Goal: Task Accomplishment & Management: Complete application form

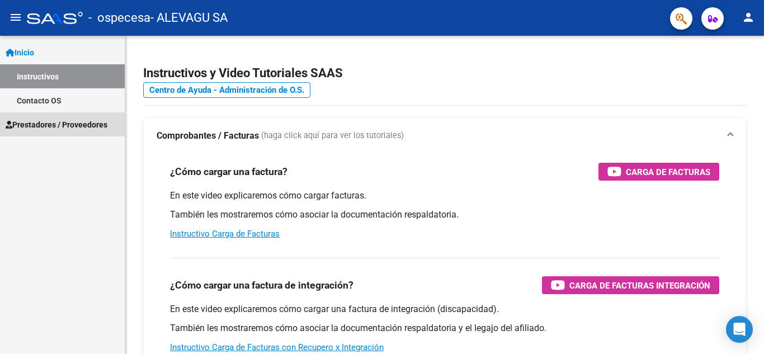
click at [44, 124] on span "Prestadores / Proveedores" at bounding box center [57, 125] width 102 height 12
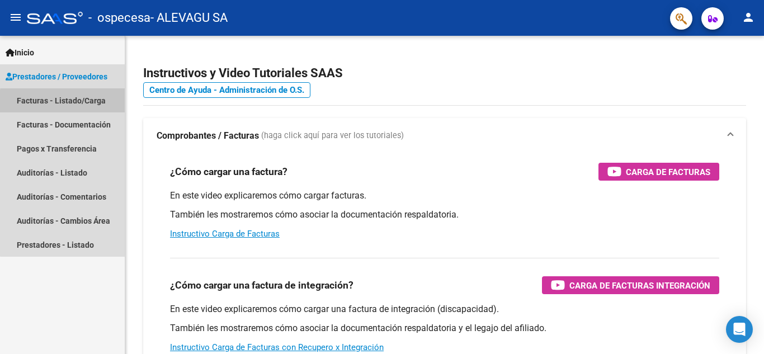
click at [72, 102] on link "Facturas - Listado/Carga" at bounding box center [62, 100] width 125 height 24
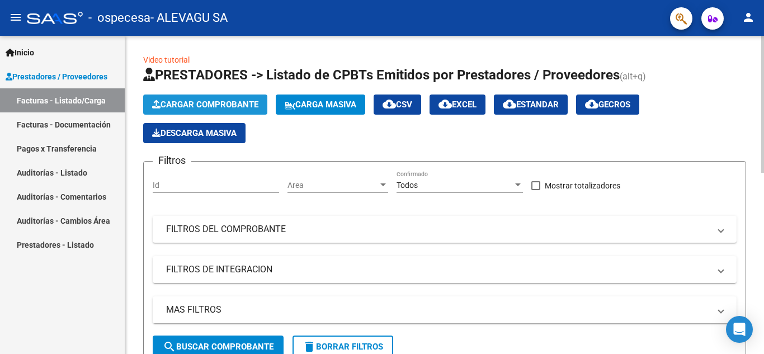
click at [212, 101] on span "Cargar Comprobante" at bounding box center [205, 104] width 106 height 10
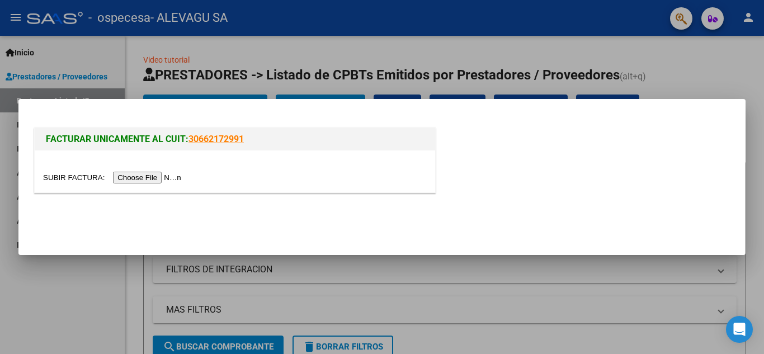
click at [158, 175] on input "file" at bounding box center [113, 178] width 141 height 12
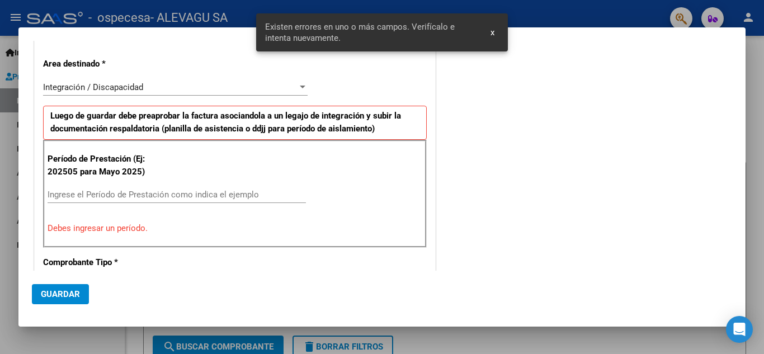
scroll to position [212, 0]
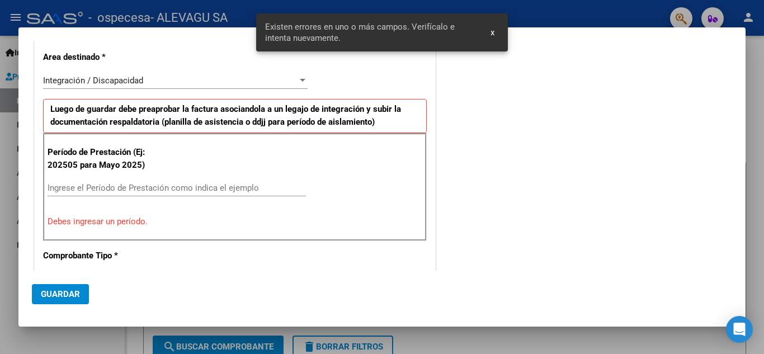
click at [60, 189] on input "Ingrese el Período de Prestación como indica el ejemplo" at bounding box center [177, 188] width 258 height 10
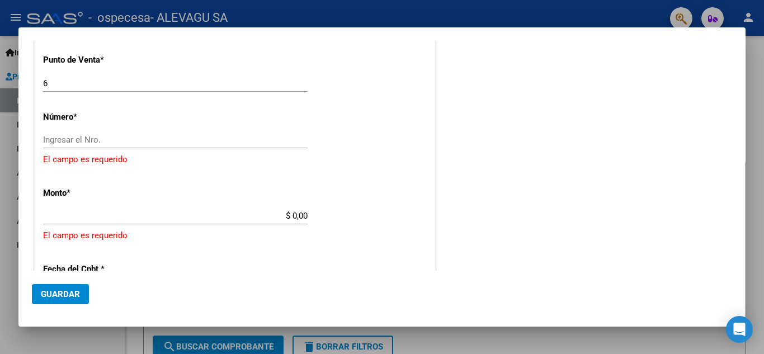
scroll to position [436, 0]
type input "202509"
click at [88, 136] on input "Ingresar el Nro." at bounding box center [175, 139] width 264 height 10
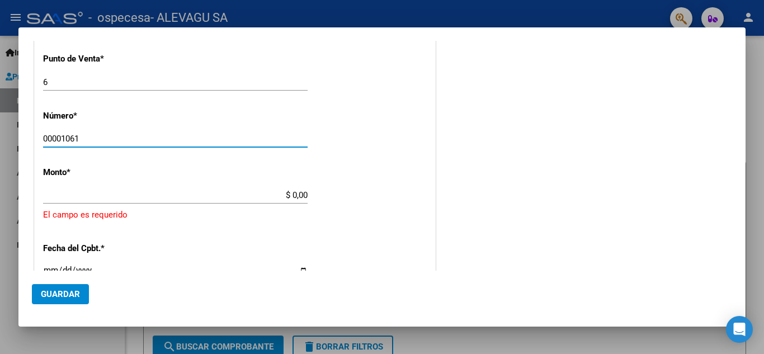
type input "00001061"
type input "$ 435.376,52"
type input "[DATE]"
type input "75381149951505"
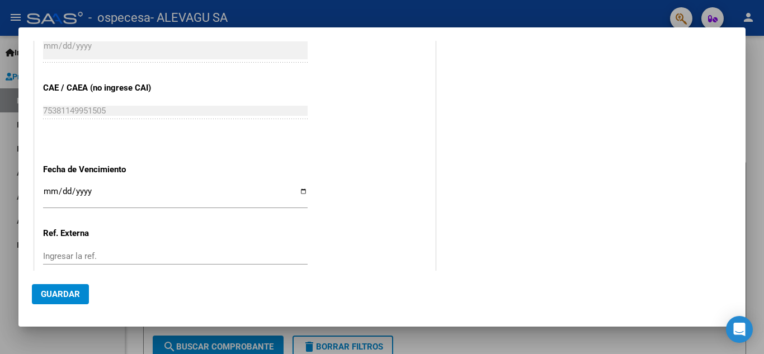
scroll to position [660, 0]
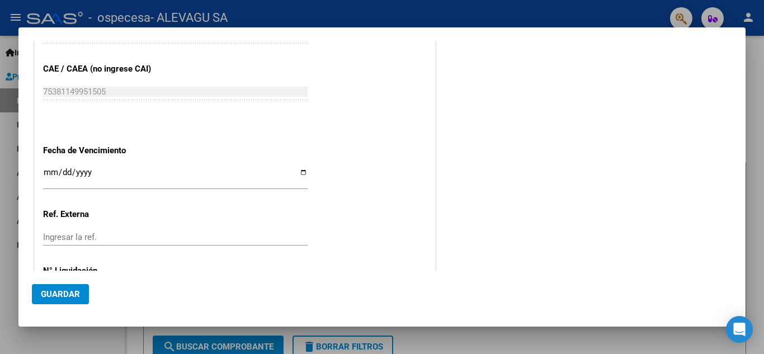
click at [298, 169] on input "Ingresar la fecha" at bounding box center [175, 177] width 264 height 18
type input "[DATE]"
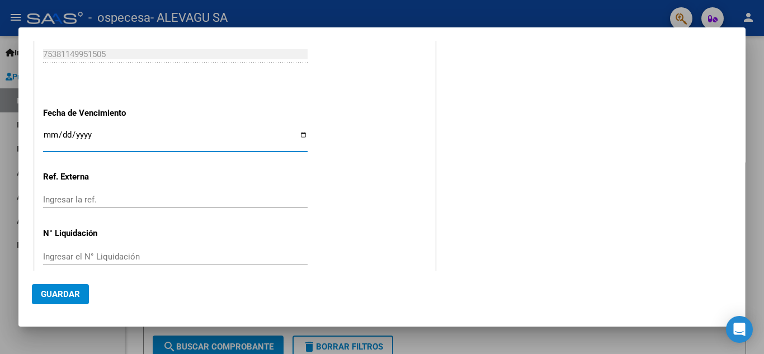
scroll to position [713, 0]
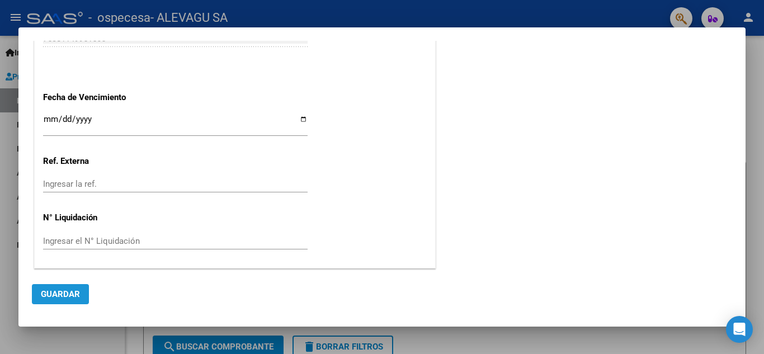
click at [59, 295] on span "Guardar" at bounding box center [60, 294] width 39 height 10
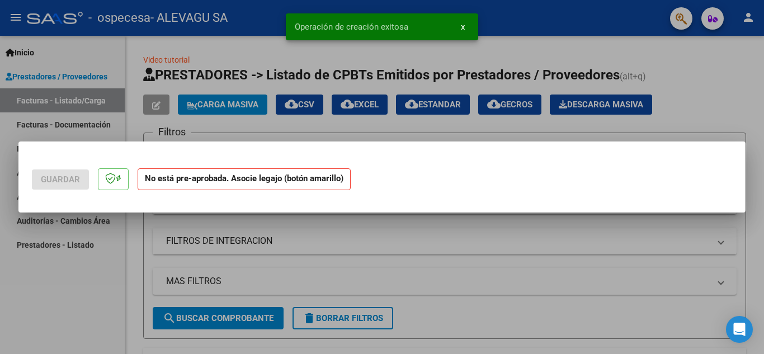
scroll to position [0, 0]
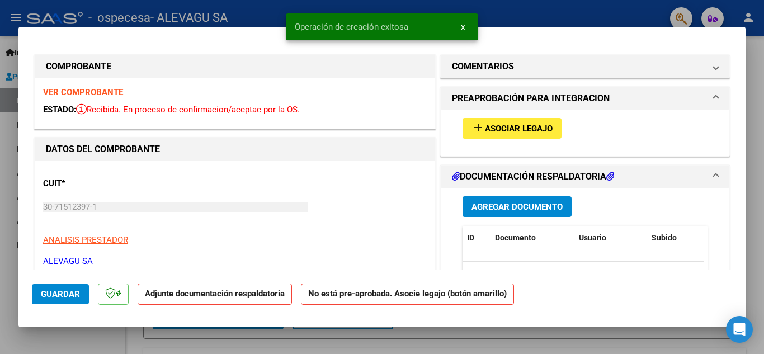
click at [523, 200] on button "Agregar Documento" at bounding box center [516, 206] width 109 height 21
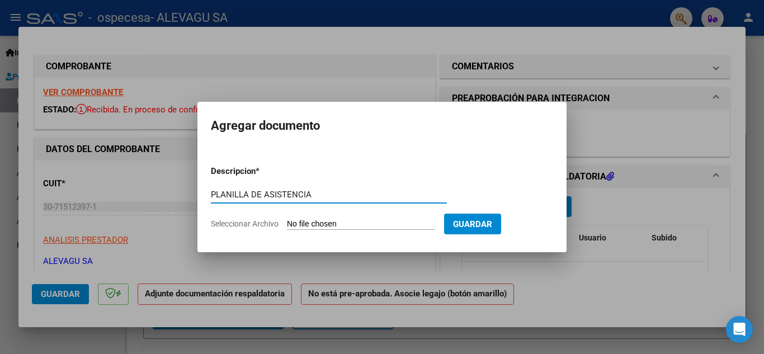
type input "PLANILLA DE ASISTENCIA"
click at [372, 221] on input "Seleccionar Archivo" at bounding box center [361, 224] width 148 height 11
type input "C:\fakepath\Rodriguez Francisco Planilla Septiembre MII.pdf"
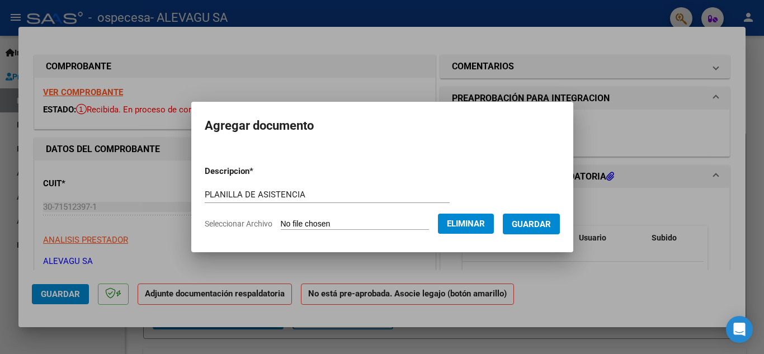
click at [541, 224] on span "Guardar" at bounding box center [530, 224] width 39 height 10
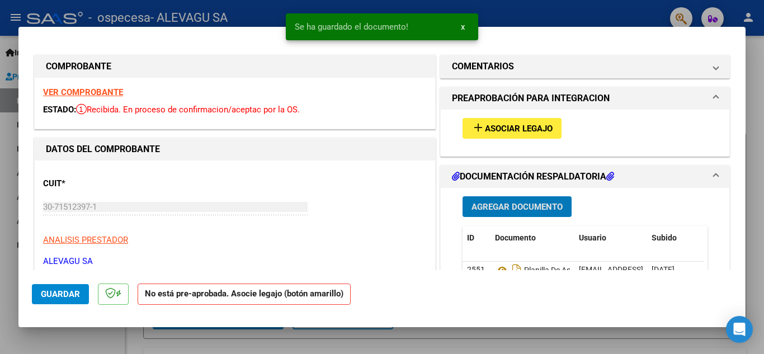
click at [48, 295] on span "Guardar" at bounding box center [60, 294] width 39 height 10
click at [265, 342] on div at bounding box center [382, 177] width 764 height 354
type input "$ 0,00"
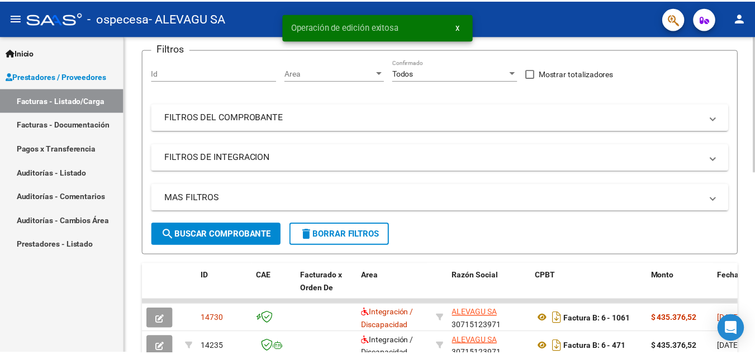
scroll to position [168, 0]
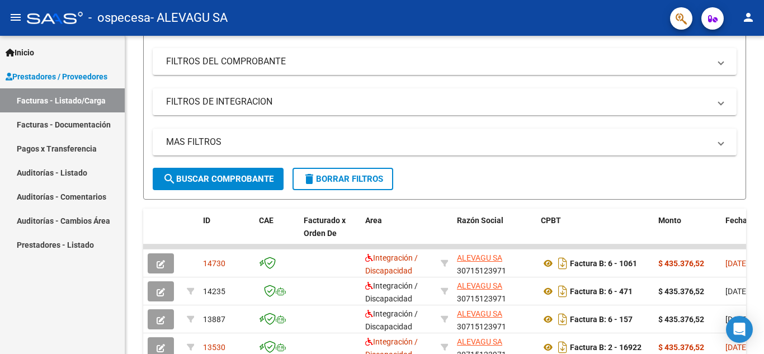
click at [745, 14] on mat-icon "person" at bounding box center [747, 17] width 13 height 13
click at [725, 78] on button "exit_to_app Salir" at bounding box center [725, 73] width 68 height 27
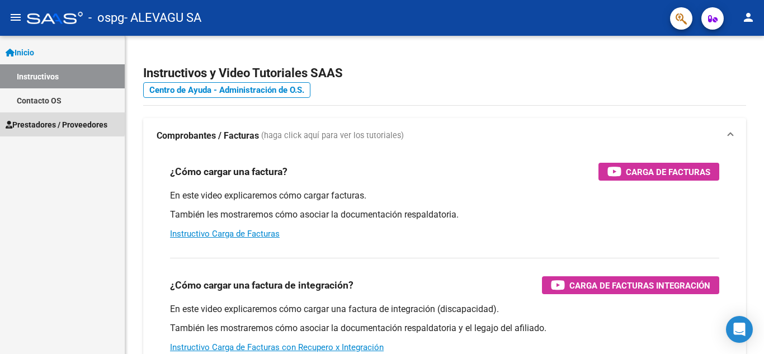
click at [39, 121] on span "Prestadores / Proveedores" at bounding box center [57, 125] width 102 height 12
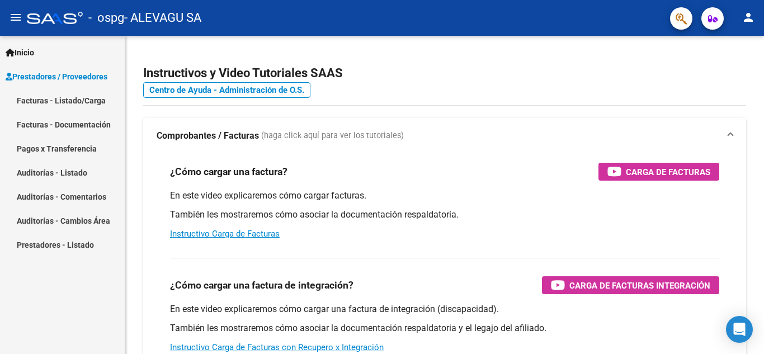
click at [77, 98] on link "Facturas - Listado/Carga" at bounding box center [62, 100] width 125 height 24
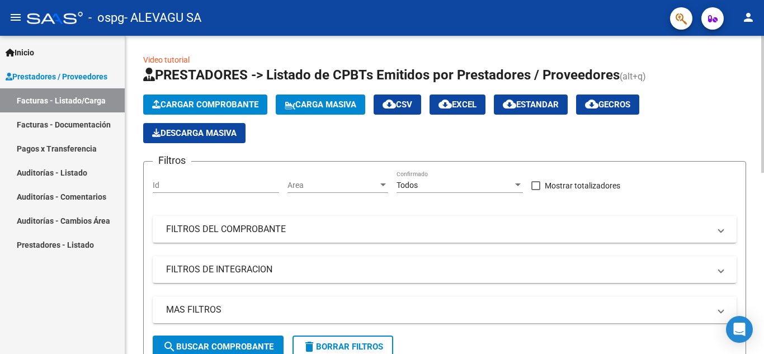
click at [233, 106] on span "Cargar Comprobante" at bounding box center [205, 104] width 106 height 10
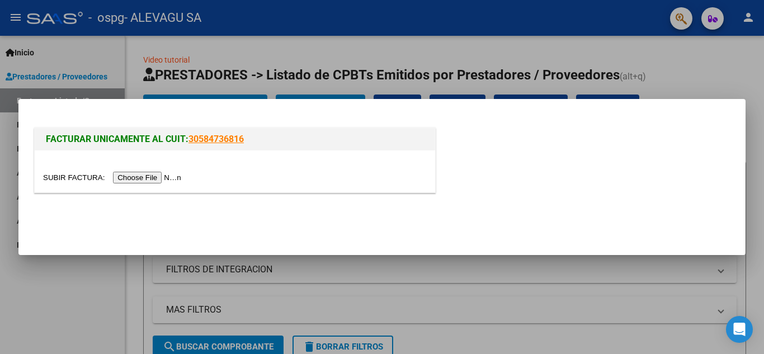
click at [167, 178] on input "file" at bounding box center [113, 178] width 141 height 12
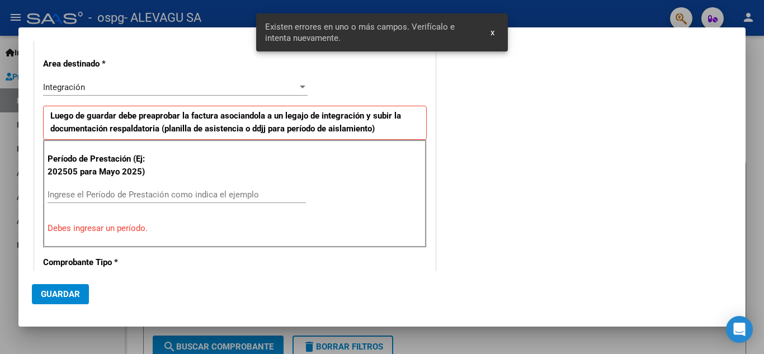
scroll to position [212, 0]
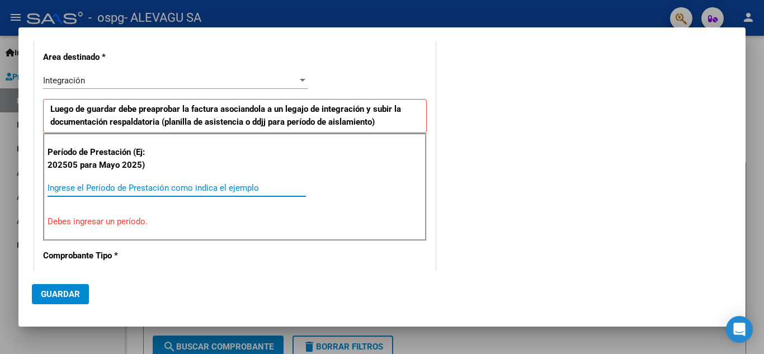
click at [66, 188] on input "Ingrese el Período de Prestación como indica el ejemplo" at bounding box center [177, 188] width 258 height 10
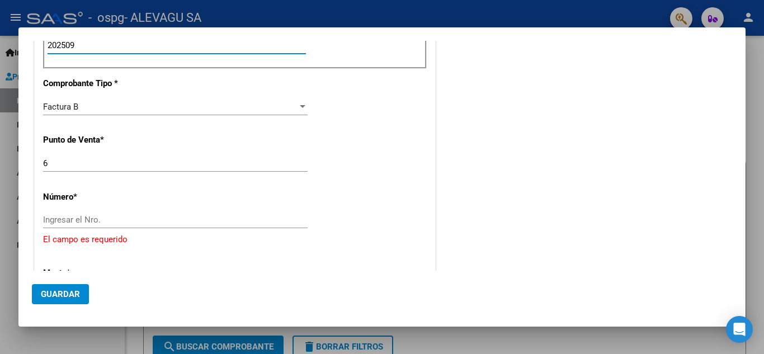
scroll to position [380, 0]
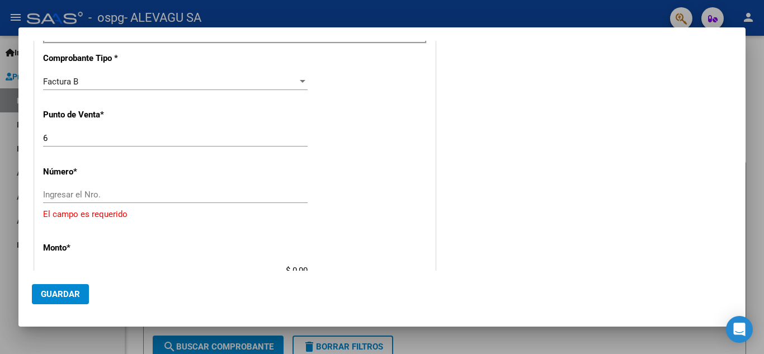
type input "202509"
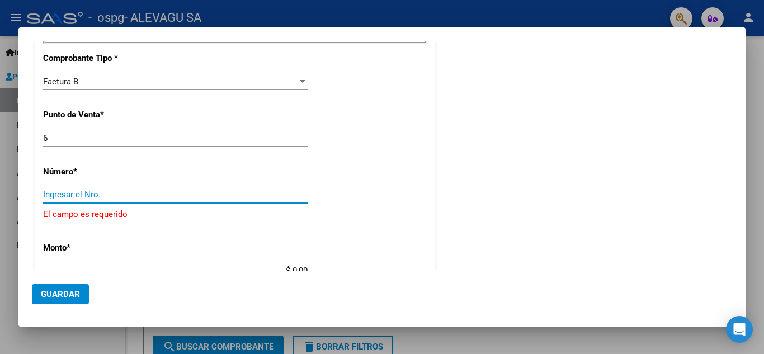
click at [96, 195] on input "Ingresar el Nro." at bounding box center [175, 194] width 264 height 10
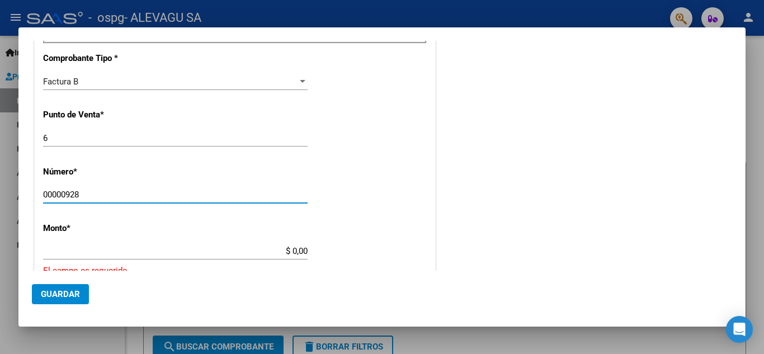
type input "00000928"
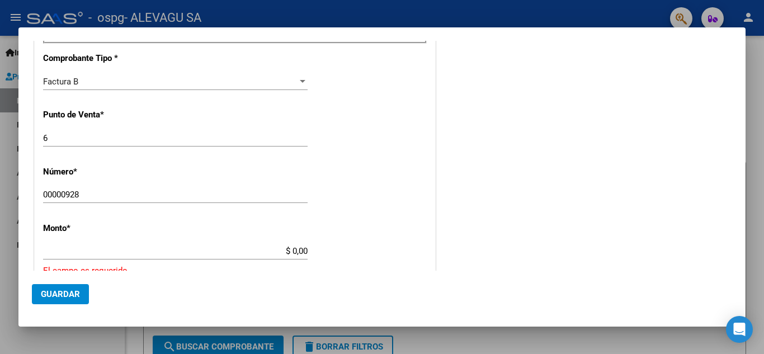
type input "$ 435.376,52"
type input "[DATE]"
type input "75381149891039"
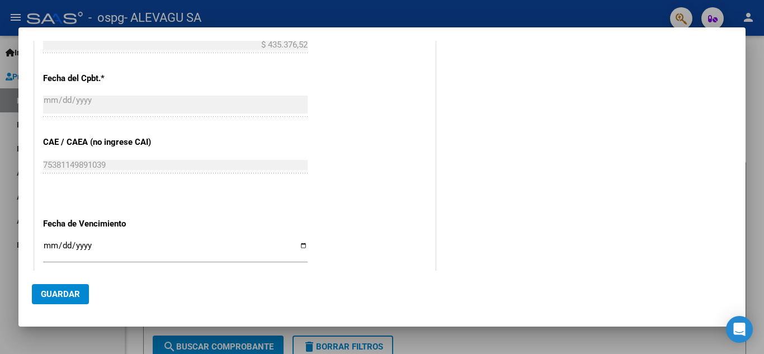
scroll to position [604, 0]
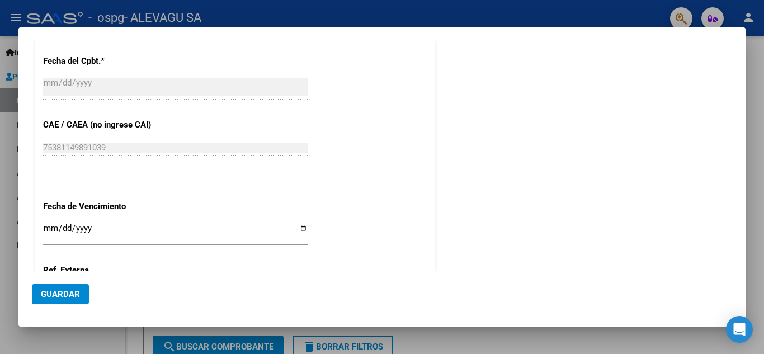
click at [299, 226] on input "Ingresar la fecha" at bounding box center [175, 233] width 264 height 18
type input "[DATE]"
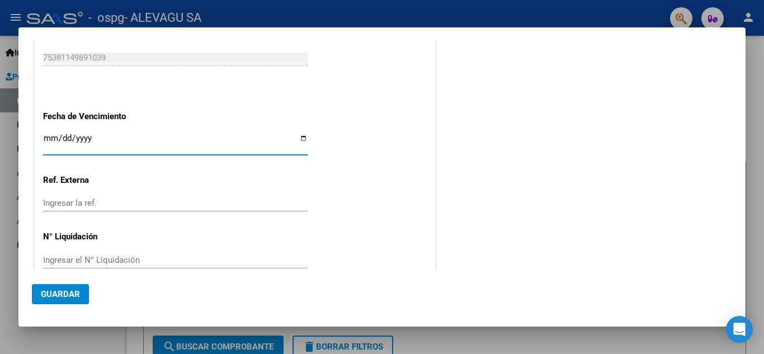
scroll to position [713, 0]
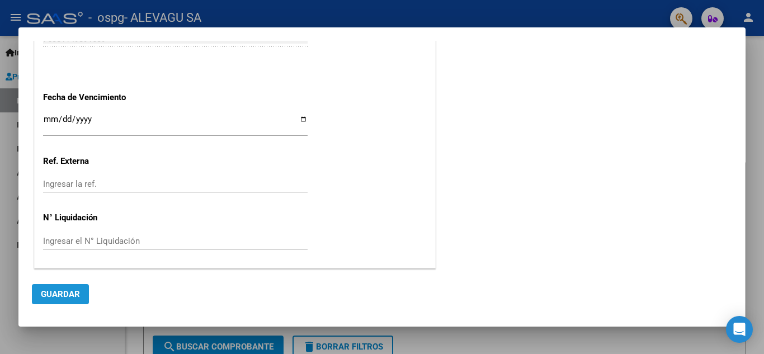
click at [50, 291] on span "Guardar" at bounding box center [60, 294] width 39 height 10
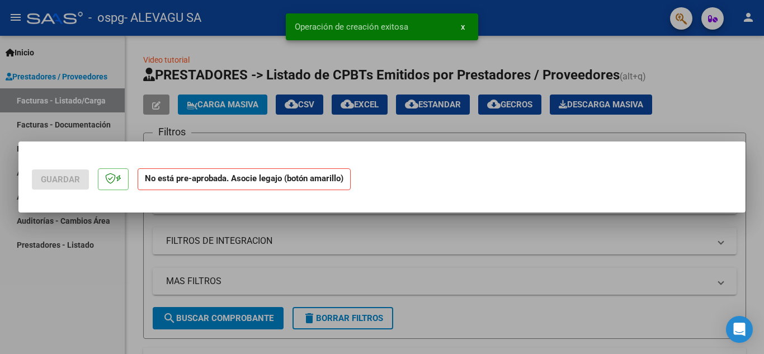
scroll to position [0, 0]
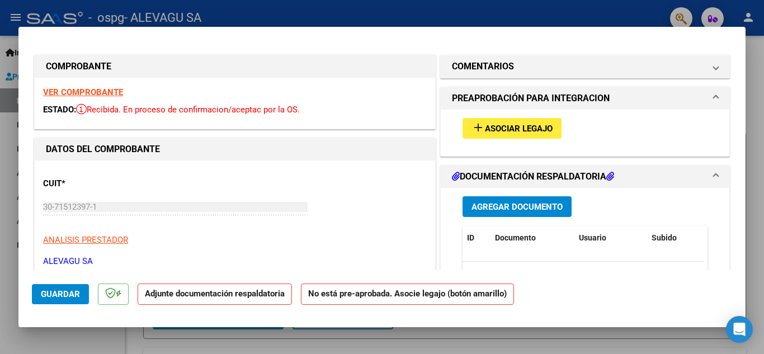
click at [518, 205] on span "Agregar Documento" at bounding box center [516, 207] width 91 height 10
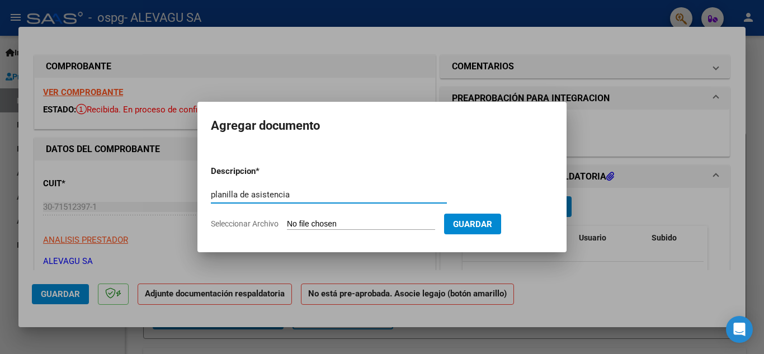
type input "planilla de asistencia"
click at [329, 222] on input "Seleccionar Archivo" at bounding box center [361, 224] width 148 height 11
type input "C:\fakepath\[PERSON_NAME] planilla SEPTIEMBRE MII.pdf"
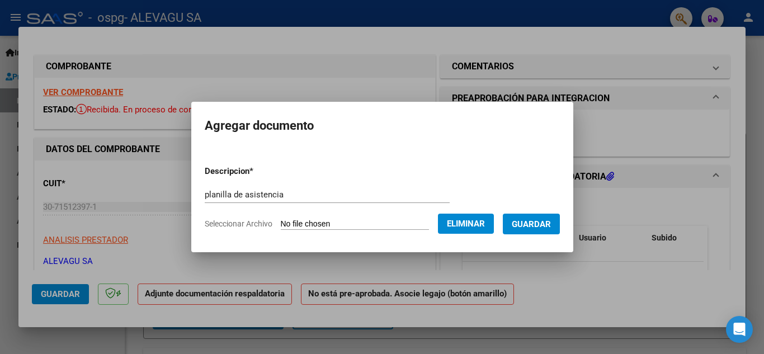
click at [534, 217] on button "Guardar" at bounding box center [531, 224] width 57 height 21
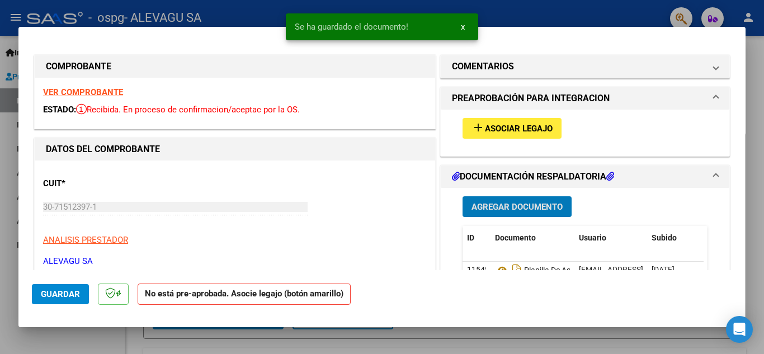
click at [513, 205] on span "Agregar Documento" at bounding box center [516, 207] width 91 height 10
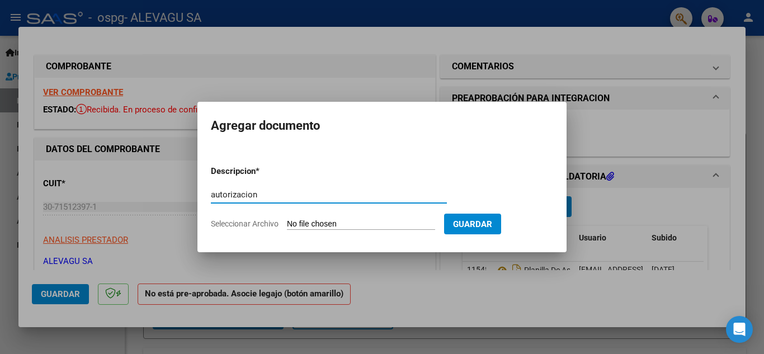
type input "autorizacion"
click at [328, 226] on input "Seleccionar Archivo" at bounding box center [361, 224] width 148 height 11
type input "C:\fakepath\AUTORIZACIONES 2025.pdf"
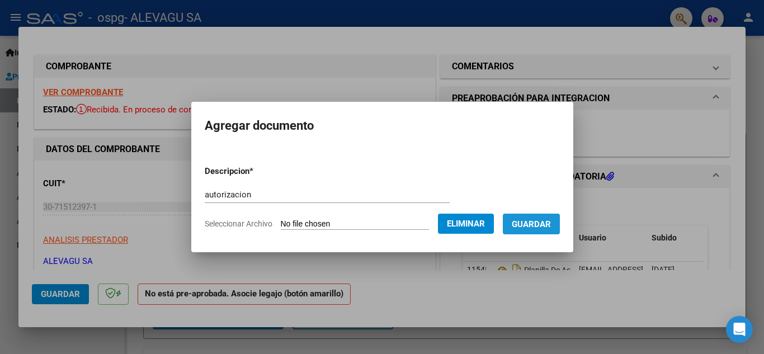
click at [549, 222] on span "Guardar" at bounding box center [530, 224] width 39 height 10
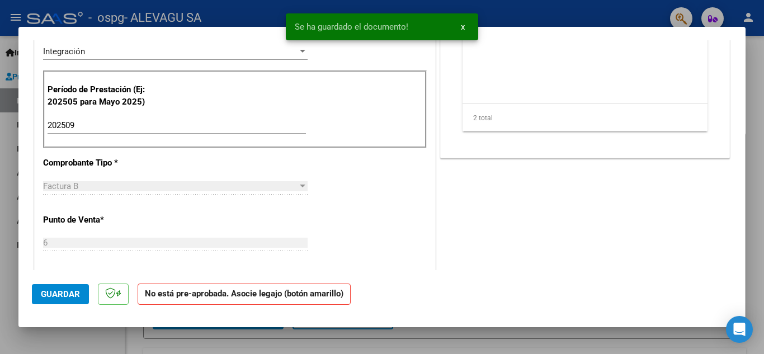
scroll to position [279, 0]
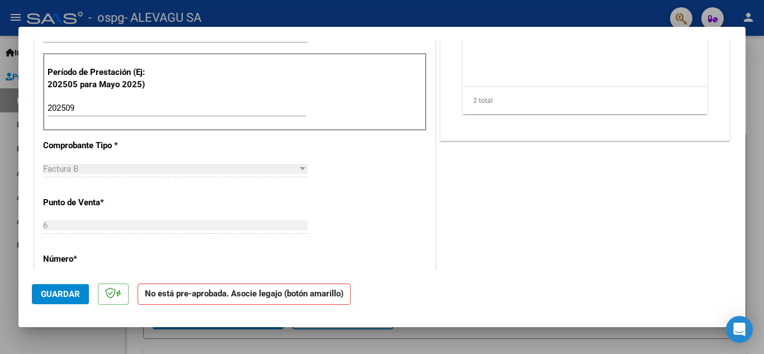
click at [63, 288] on button "Guardar" at bounding box center [60, 294] width 57 height 20
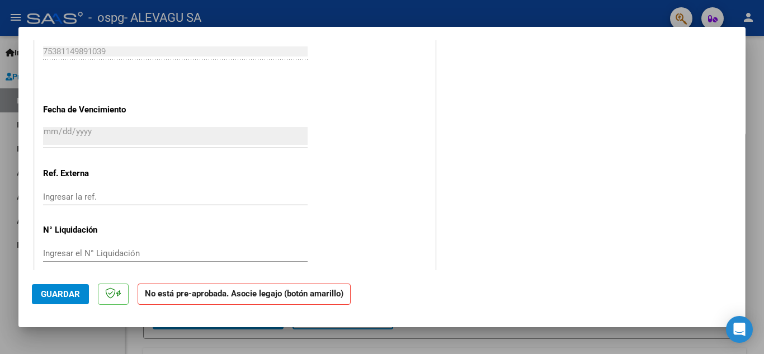
scroll to position [700, 0]
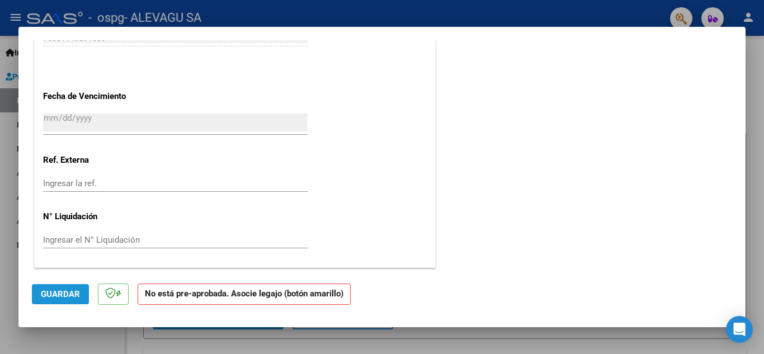
click at [77, 295] on span "Guardar" at bounding box center [60, 294] width 39 height 10
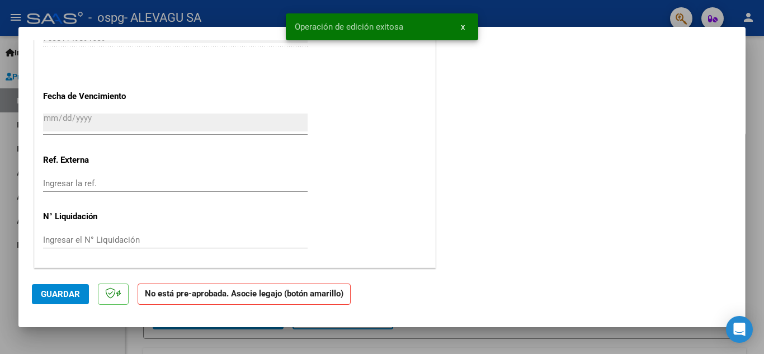
click at [259, 341] on div at bounding box center [382, 177] width 764 height 354
type input "$ 0,00"
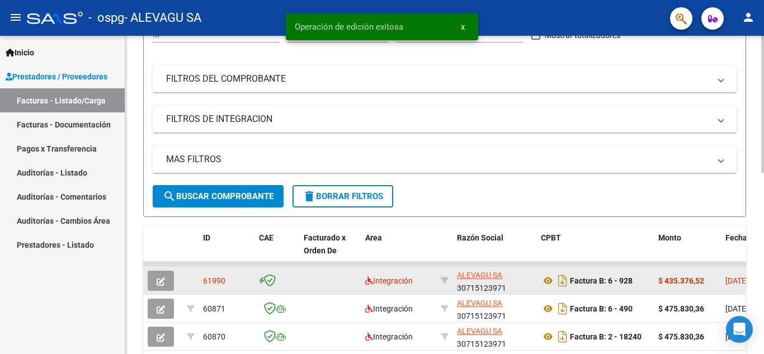
scroll to position [168, 0]
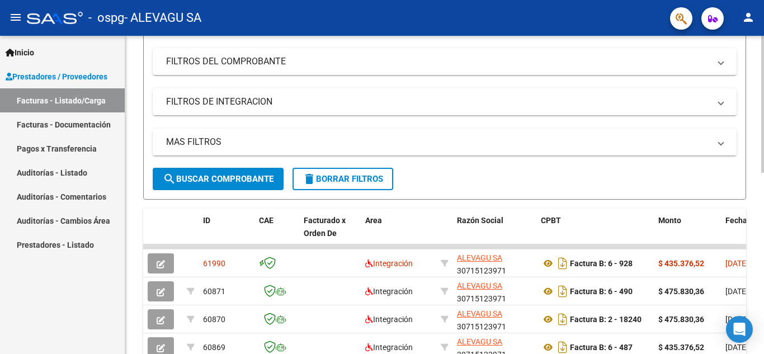
click at [235, 177] on span "search Buscar Comprobante" at bounding box center [218, 179] width 111 height 10
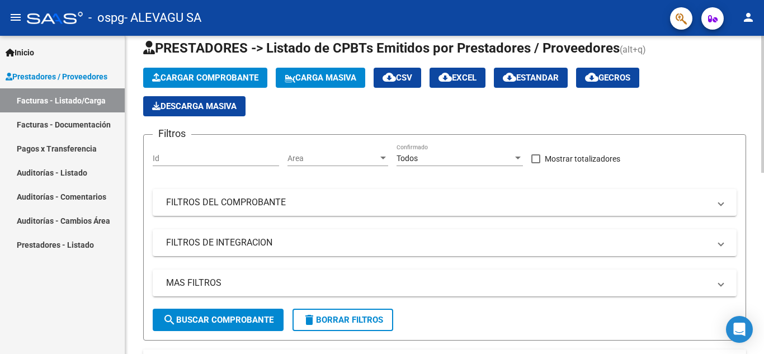
scroll to position [0, 0]
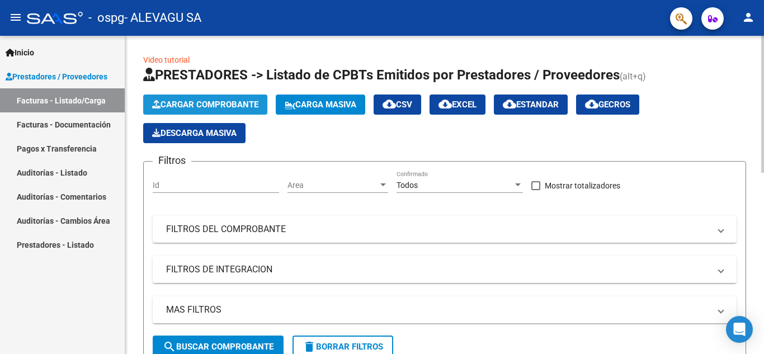
click at [213, 98] on button "Cargar Comprobante" at bounding box center [205, 104] width 124 height 20
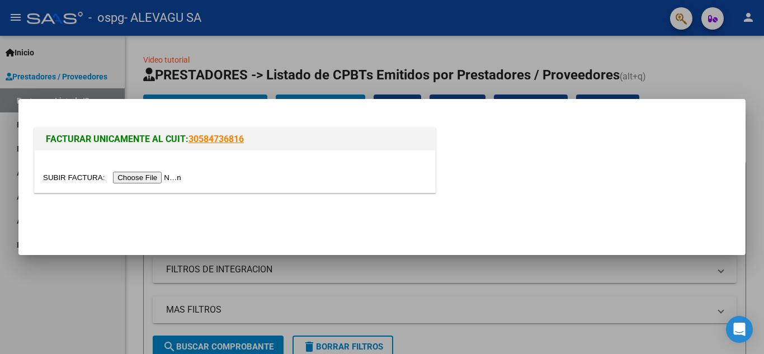
click at [169, 174] on input "file" at bounding box center [113, 178] width 141 height 12
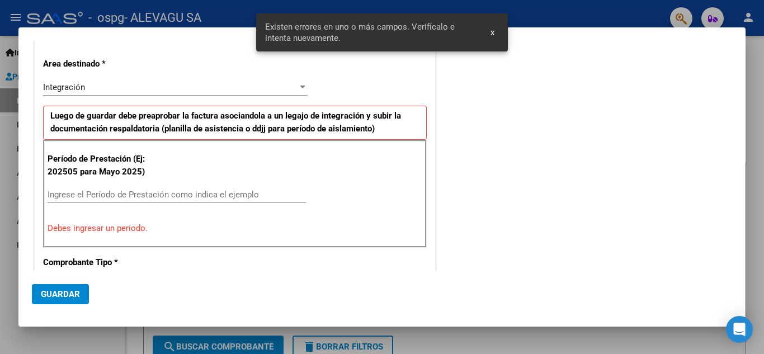
scroll to position [212, 0]
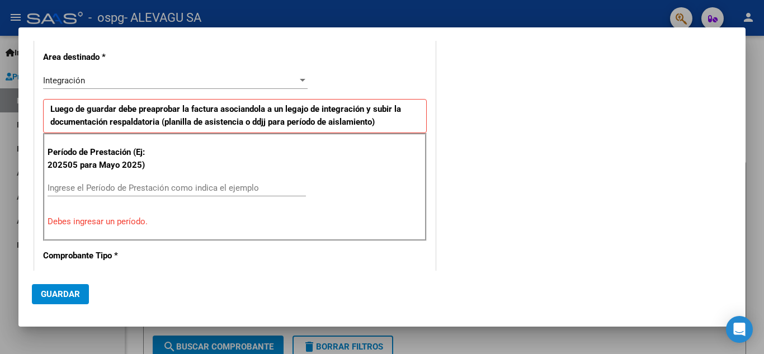
click at [63, 188] on input "Ingrese el Período de Prestación como indica el ejemplo" at bounding box center [177, 188] width 258 height 10
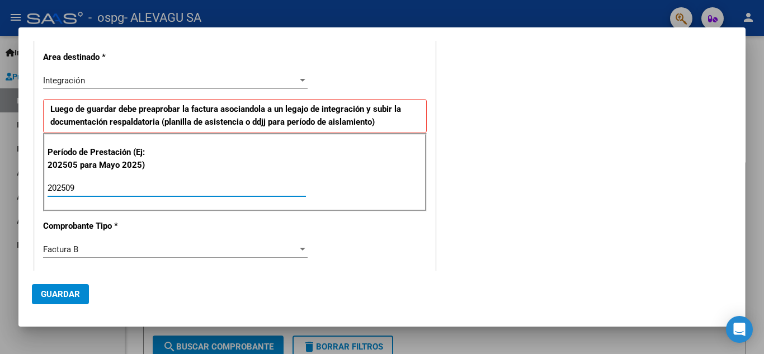
type input "202509"
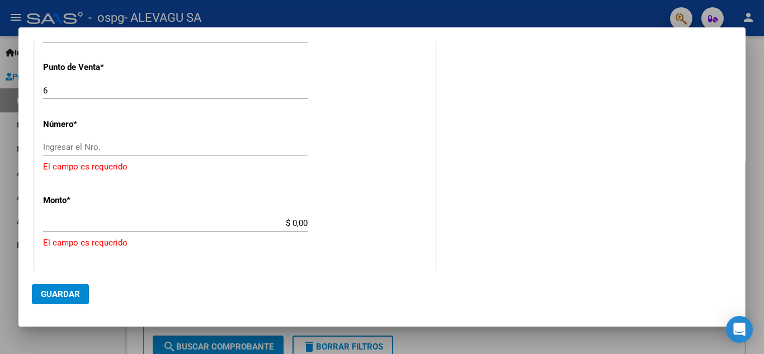
scroll to position [436, 0]
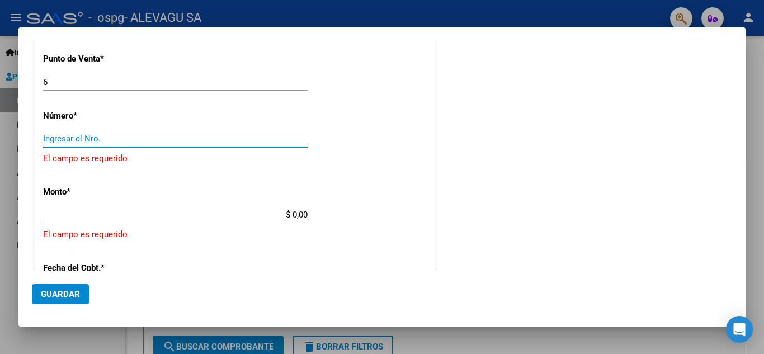
click at [67, 139] on input "Ingresar el Nro." at bounding box center [175, 139] width 264 height 10
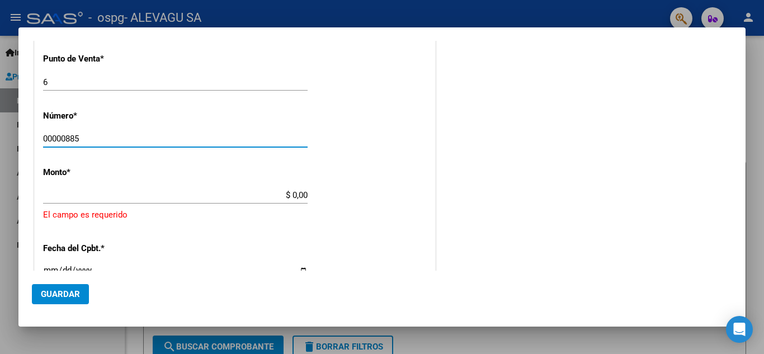
type input "00000885"
type input "$ 435.376,52"
type input "[DATE]"
type input "75381149874696"
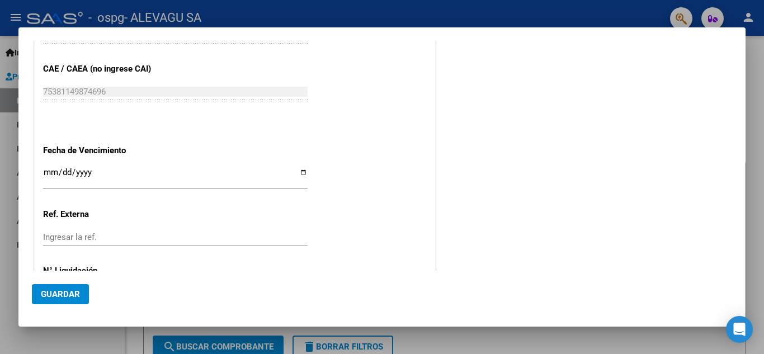
scroll to position [713, 0]
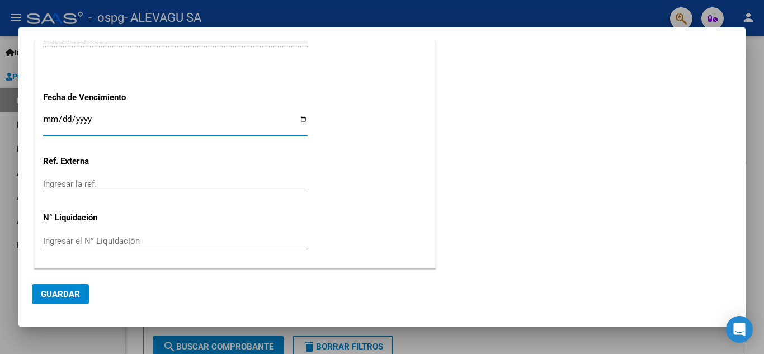
click at [296, 118] on input "Ingresar la fecha" at bounding box center [175, 124] width 264 height 18
type input "[DATE]"
click at [62, 292] on span "Guardar" at bounding box center [60, 294] width 39 height 10
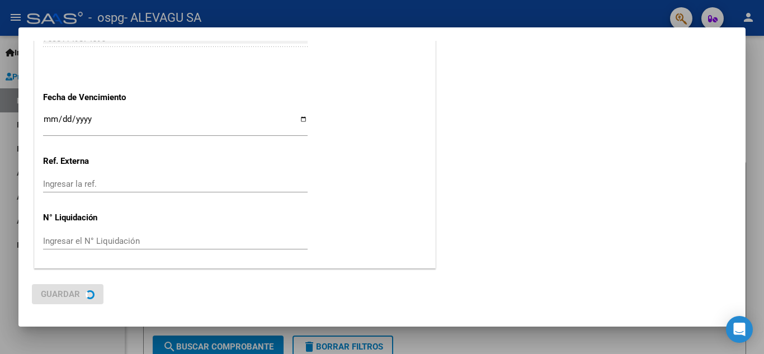
scroll to position [0, 0]
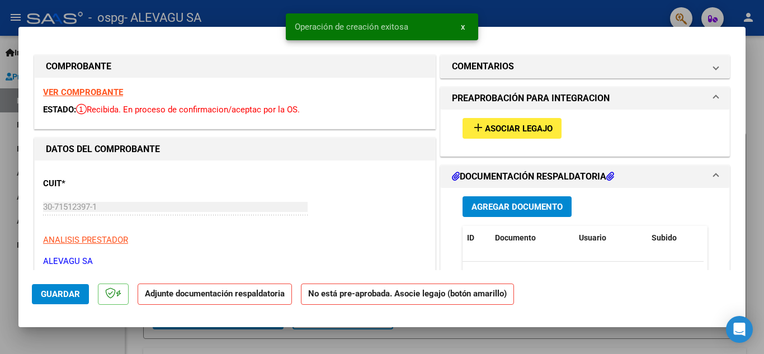
click at [523, 207] on span "Agregar Documento" at bounding box center [516, 207] width 91 height 10
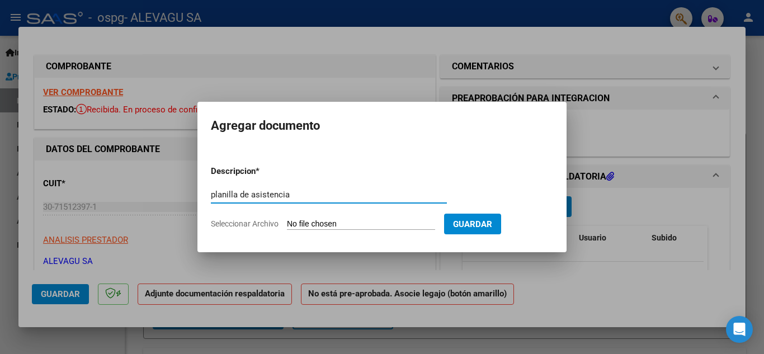
type input "planilla de asistencia"
click at [332, 221] on input "Seleccionar Archivo" at bounding box center [361, 224] width 148 height 11
type input "C:\fakepath\[PERSON_NAME] Planilla Septiembre MII.pdf"
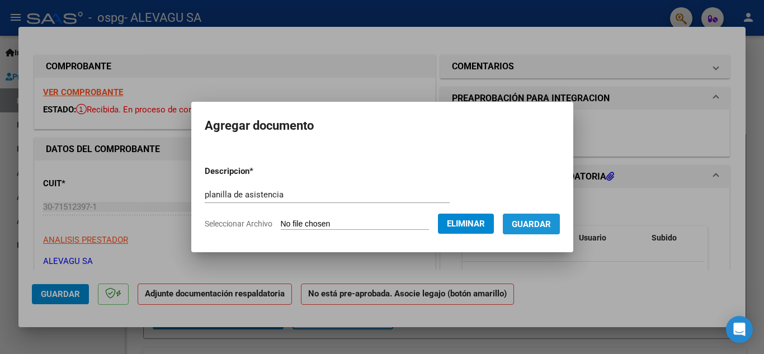
click at [542, 216] on button "Guardar" at bounding box center [531, 224] width 57 height 21
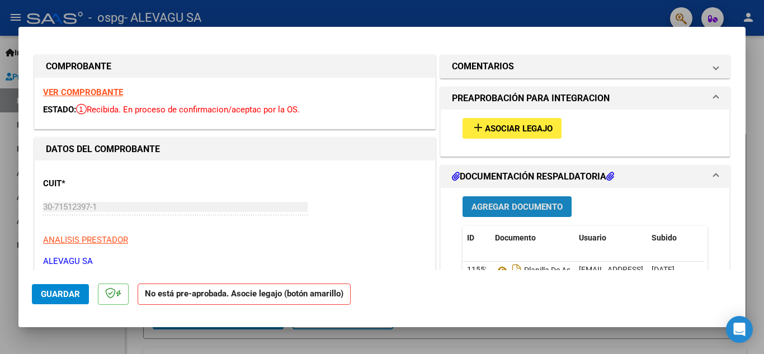
click at [528, 208] on span "Agregar Documento" at bounding box center [516, 207] width 91 height 10
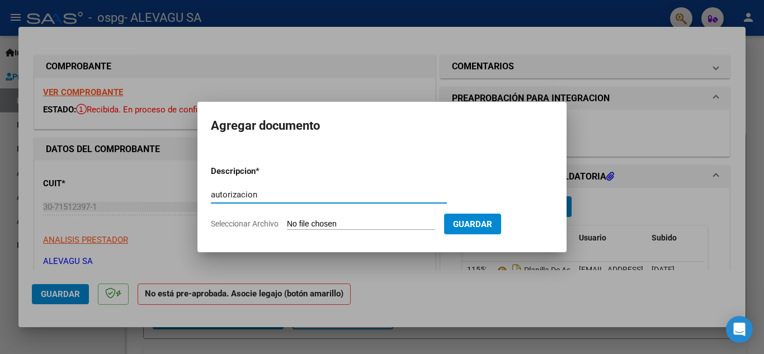
type input "autorizacion"
click at [331, 225] on input "Seleccionar Archivo" at bounding box center [361, 224] width 148 height 11
type input "C:\fakepath\AUTORIZACION 2025 (2).pdf"
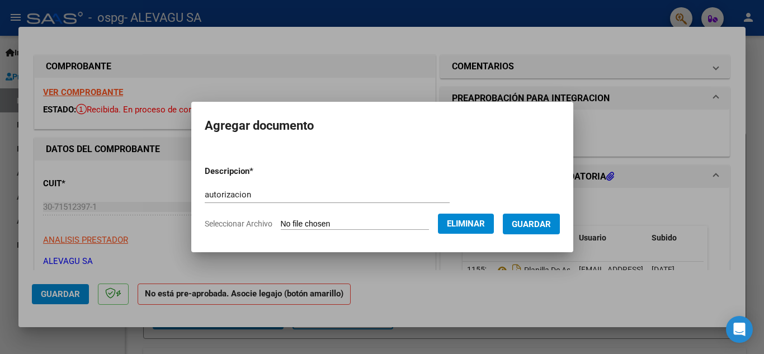
click at [538, 224] on span "Guardar" at bounding box center [530, 224] width 39 height 10
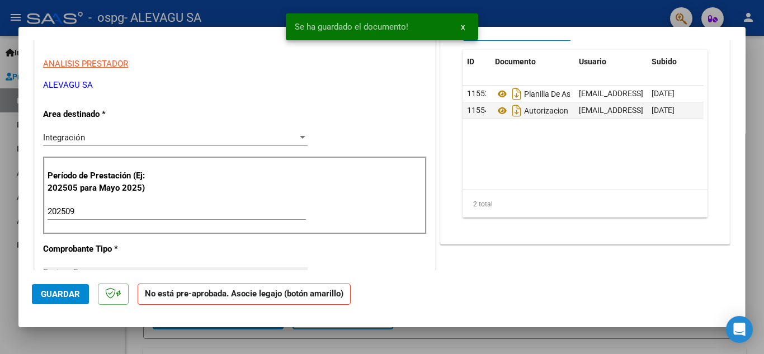
scroll to position [224, 0]
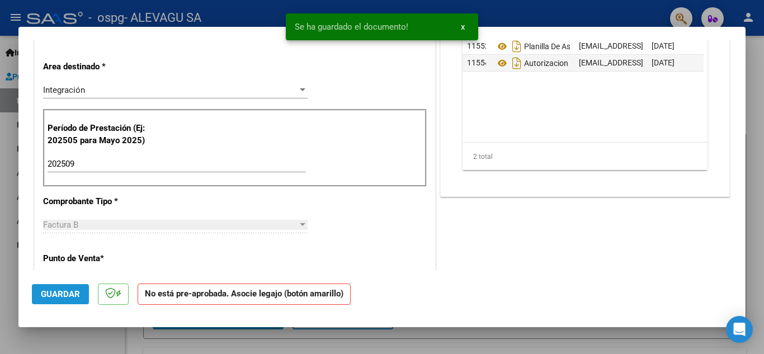
drag, startPoint x: 72, startPoint y: 295, endPoint x: 84, endPoint y: 282, distance: 18.2
click at [72, 295] on span "Guardar" at bounding box center [60, 294] width 39 height 10
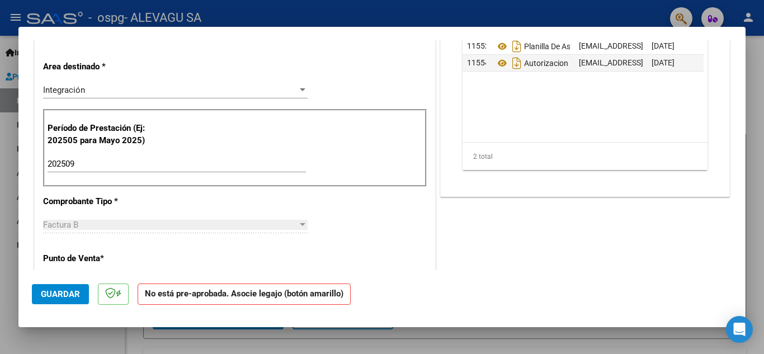
click at [362, 339] on div at bounding box center [382, 177] width 764 height 354
type input "$ 0,00"
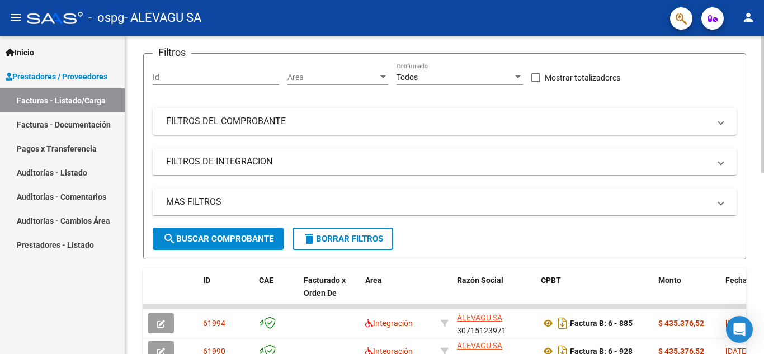
scroll to position [0, 0]
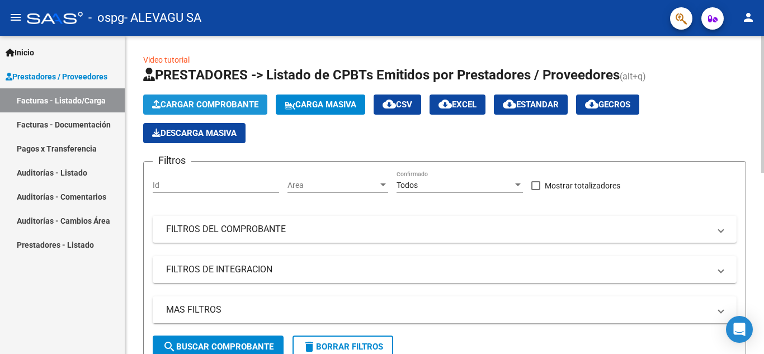
click at [207, 110] on button "Cargar Comprobante" at bounding box center [205, 104] width 124 height 20
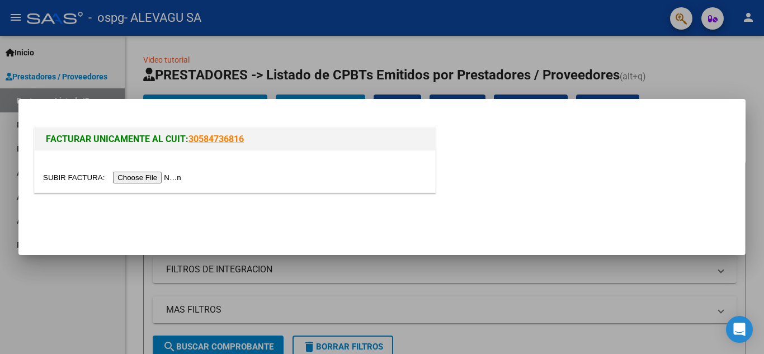
click at [144, 176] on input "file" at bounding box center [113, 178] width 141 height 12
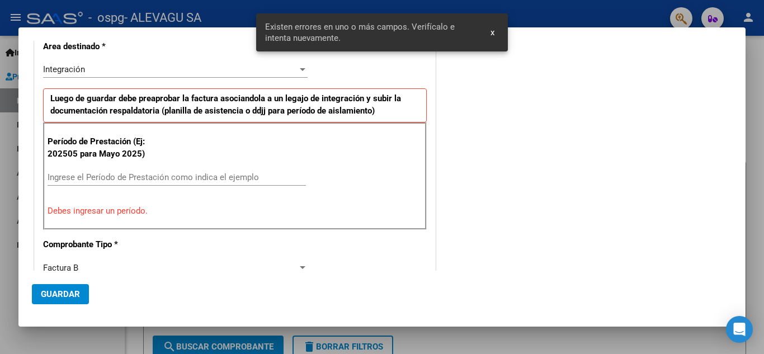
scroll to position [212, 0]
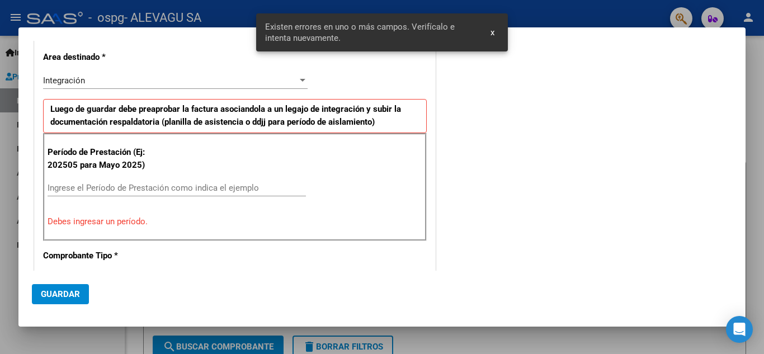
click at [58, 191] on input "Ingrese el Período de Prestación como indica el ejemplo" at bounding box center [177, 188] width 258 height 10
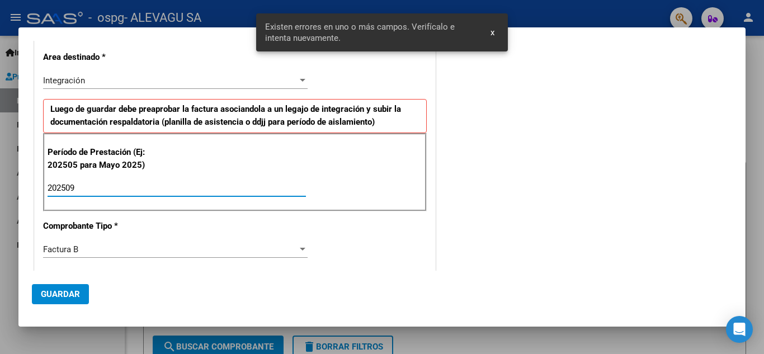
type input "202509"
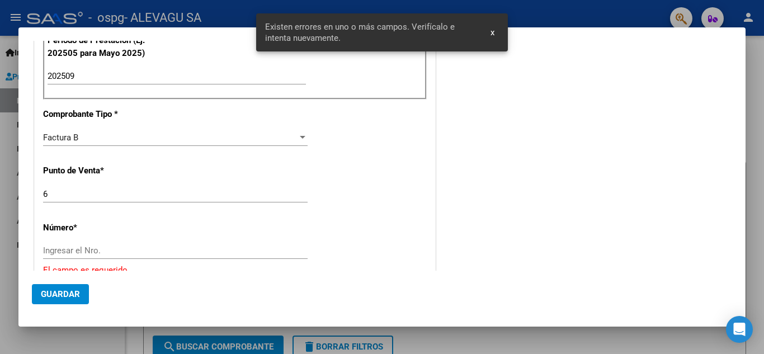
scroll to position [380, 0]
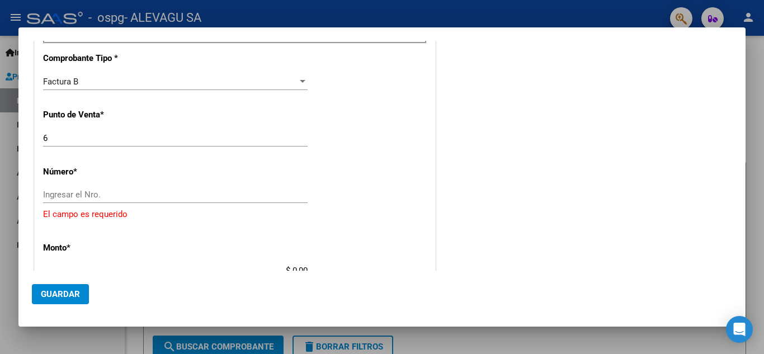
click at [61, 197] on input "Ingresar el Nro." at bounding box center [175, 194] width 264 height 10
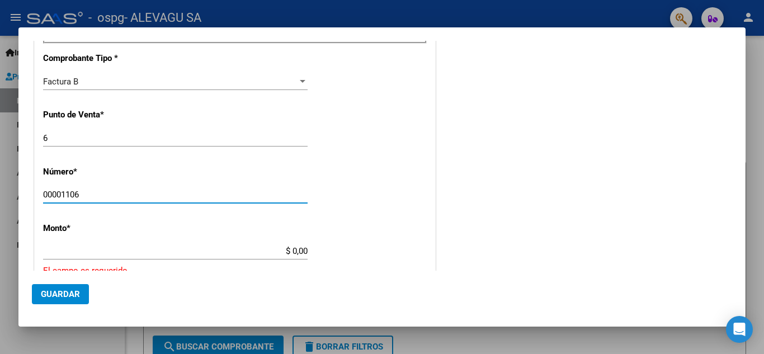
type input "00001106"
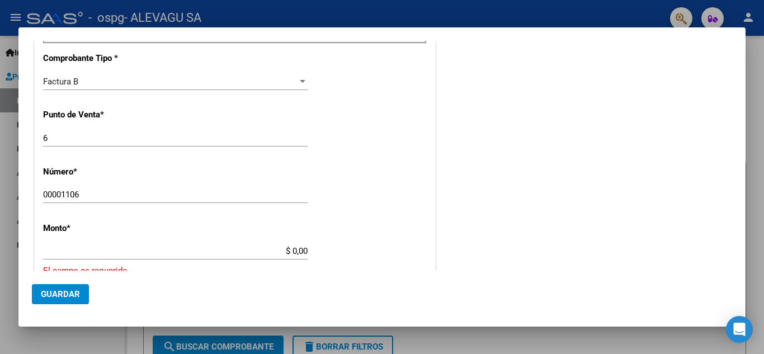
scroll to position [436, 0]
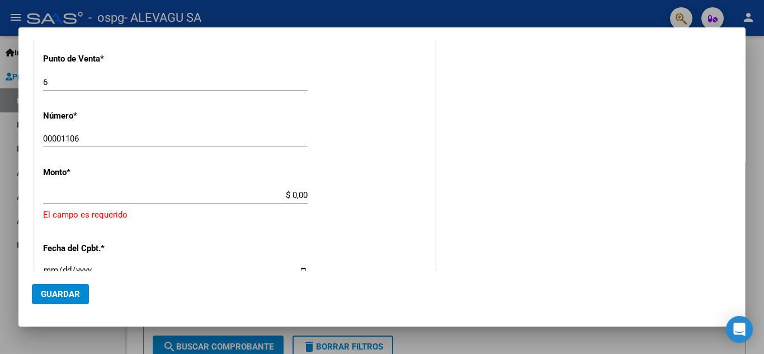
type input "$ 435.376,52"
type input "[DATE]"
type input "75381149966859"
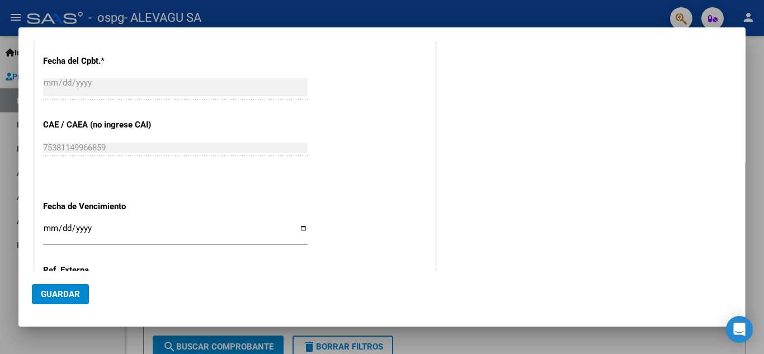
scroll to position [713, 0]
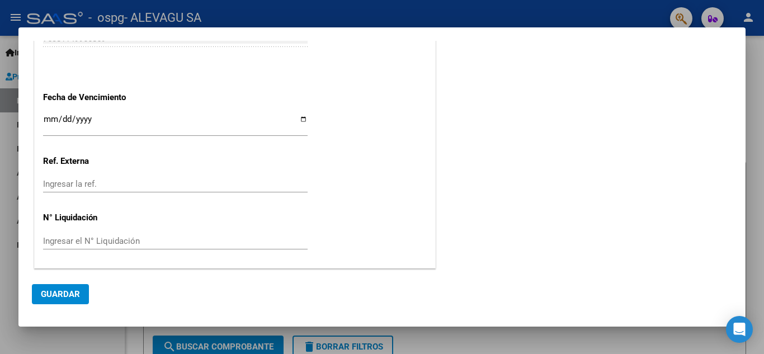
click at [302, 120] on input "Ingresar la fecha" at bounding box center [175, 124] width 264 height 18
type input "[DATE]"
click at [66, 293] on span "Guardar" at bounding box center [60, 294] width 39 height 10
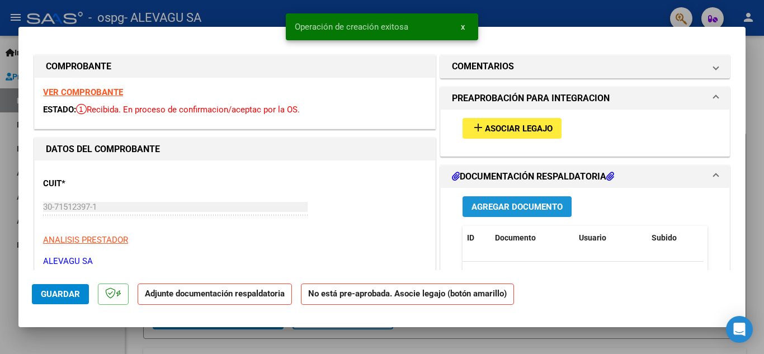
click at [502, 207] on span "Agregar Documento" at bounding box center [516, 207] width 91 height 10
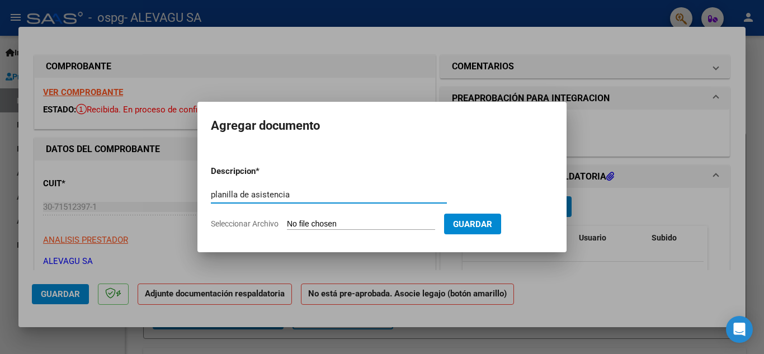
type input "planilla de asistencia"
click at [317, 223] on input "Seleccionar Archivo" at bounding box center [361, 224] width 148 height 11
type input "C:\fakepath\[PERSON_NAME] Planilla [DATE].pdf"
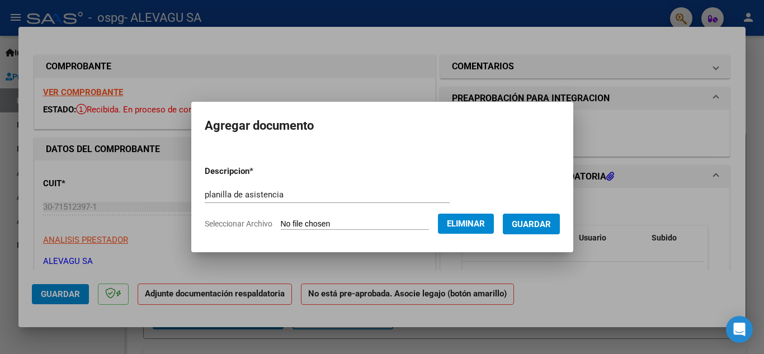
click at [538, 224] on span "Guardar" at bounding box center [530, 224] width 39 height 10
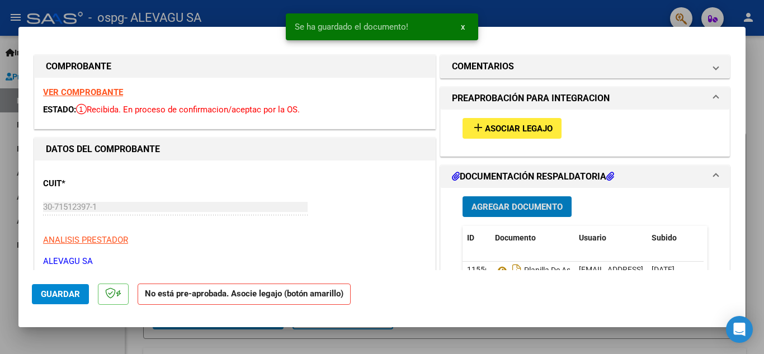
click at [522, 206] on span "Agregar Documento" at bounding box center [516, 207] width 91 height 10
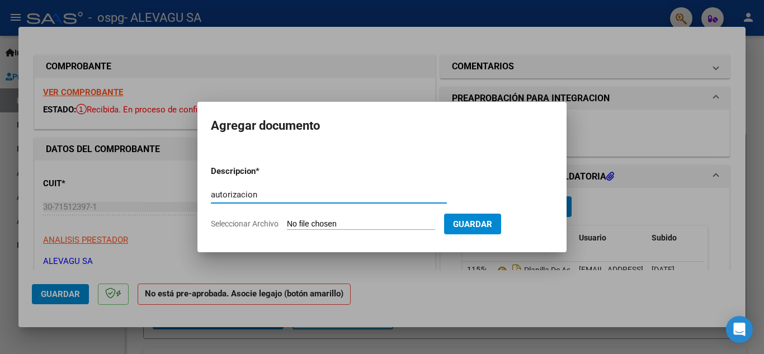
type input "autorizacion"
click at [326, 222] on input "Seleccionar Archivo" at bounding box center [361, 224] width 148 height 11
type input "C:\fakepath\AUTORIZACIÓN DISCAPACIDAD 2025.pdf"
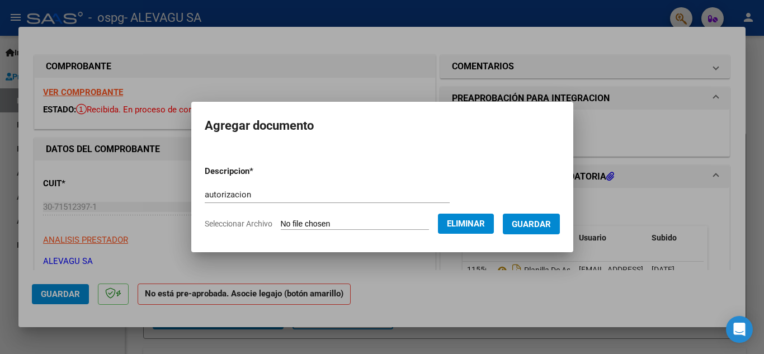
click at [540, 226] on span "Guardar" at bounding box center [530, 224] width 39 height 10
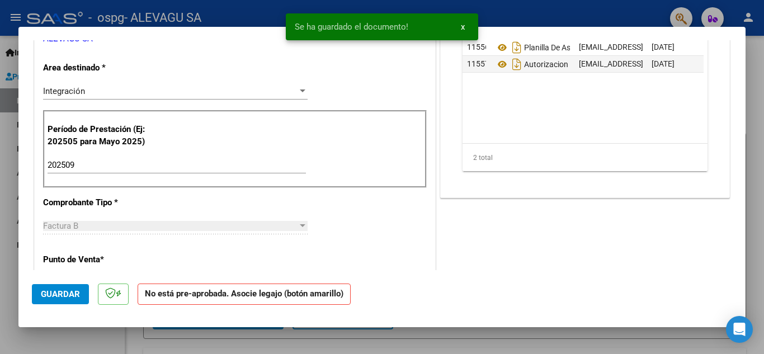
scroll to position [224, 0]
click at [58, 288] on button "Guardar" at bounding box center [60, 294] width 57 height 20
click at [328, 343] on div at bounding box center [382, 177] width 764 height 354
type input "$ 0,00"
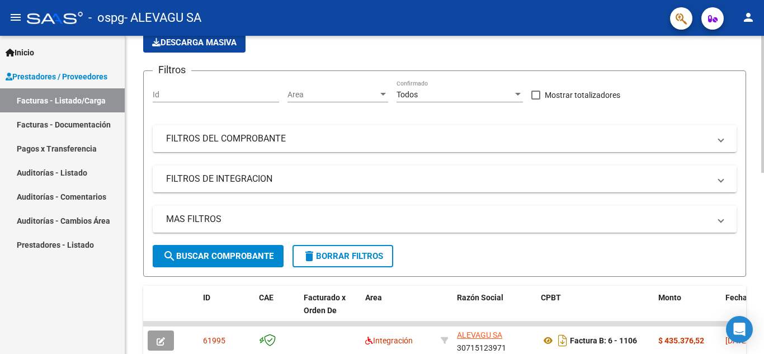
scroll to position [0, 0]
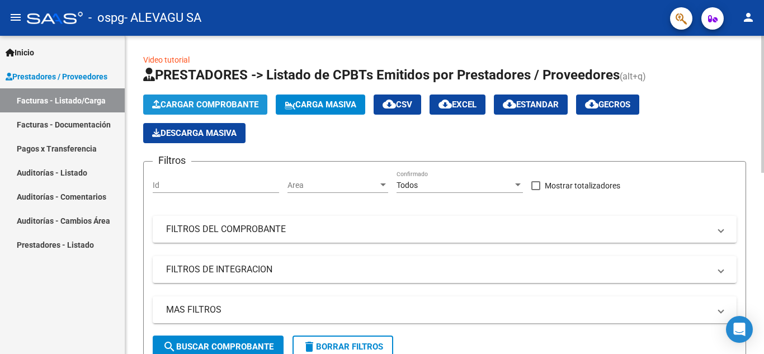
click at [225, 96] on button "Cargar Comprobante" at bounding box center [205, 104] width 124 height 20
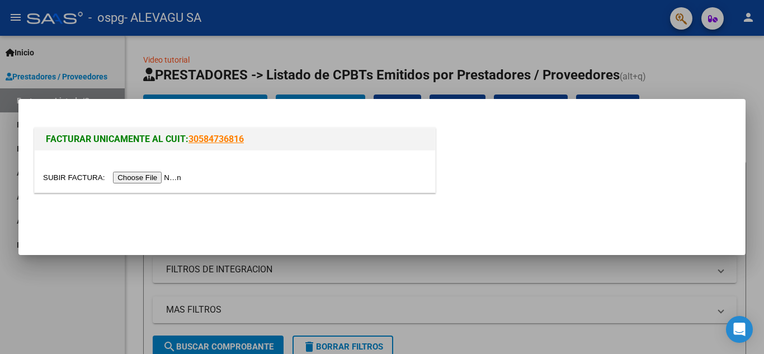
click at [155, 173] on input "file" at bounding box center [113, 178] width 141 height 12
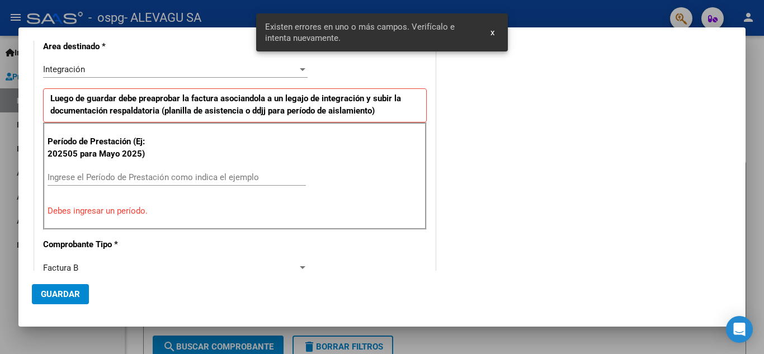
scroll to position [212, 0]
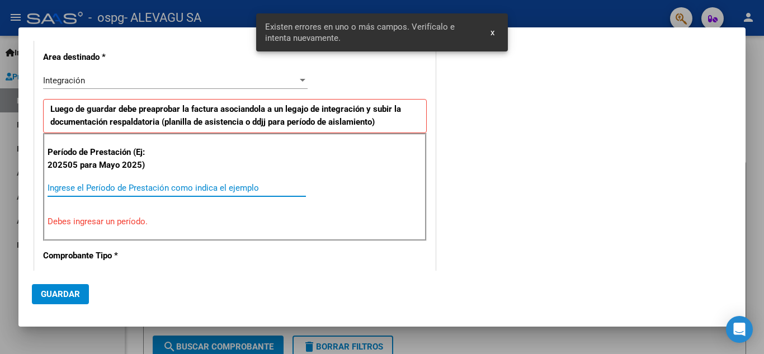
click at [76, 186] on input "Ingrese el Período de Prestación como indica el ejemplo" at bounding box center [177, 188] width 258 height 10
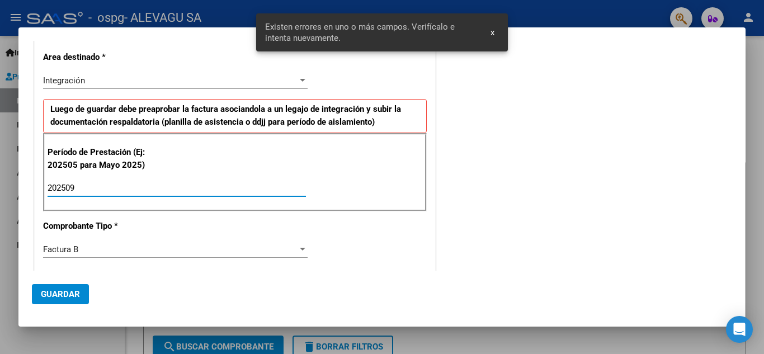
type input "202509"
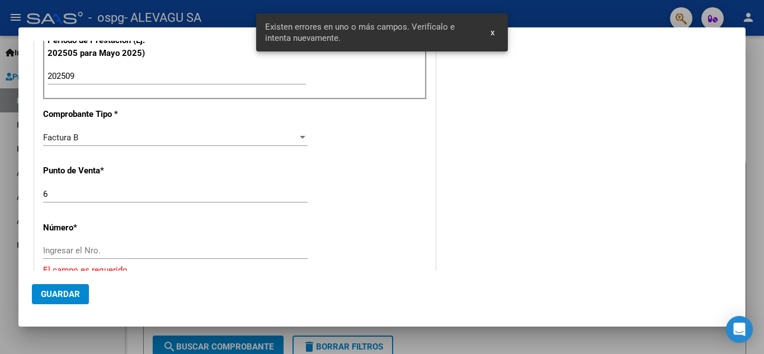
scroll to position [380, 0]
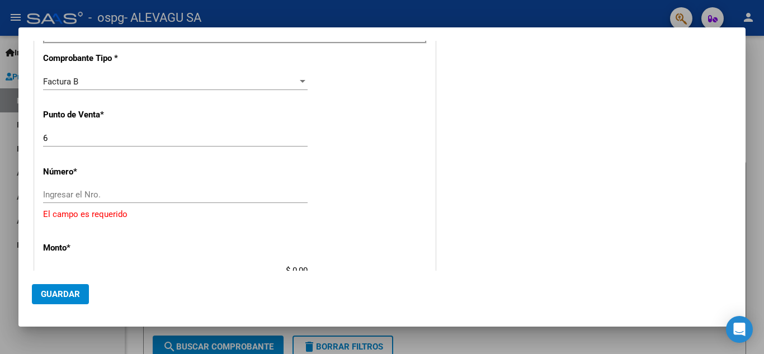
click at [80, 196] on input "Ingresar el Nro." at bounding box center [175, 194] width 264 height 10
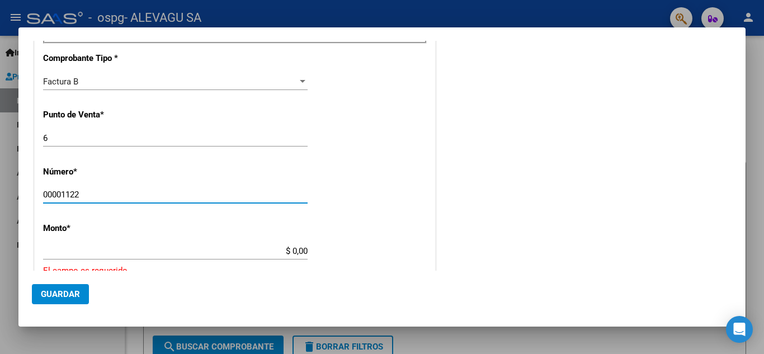
scroll to position [436, 0]
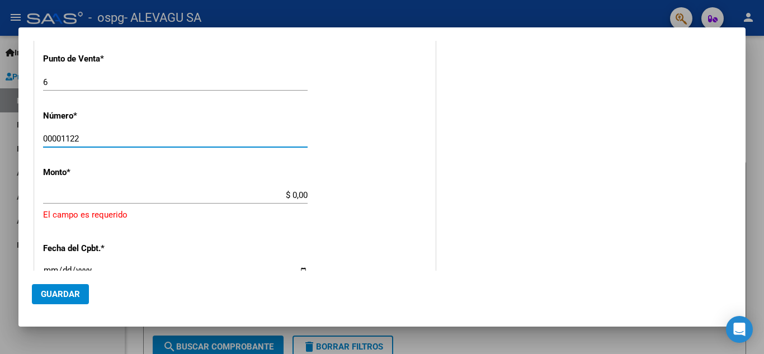
type input "00001122"
click at [183, 244] on div "CUIT * 30-71512397-1 Ingresar CUIT ANALISIS PRESTADOR ALEVAGU SA ARCA Padrón Ar…" at bounding box center [235, 138] width 400 height 868
type input "$ 435.376,52"
type input "[DATE]"
type input "75381149971750"
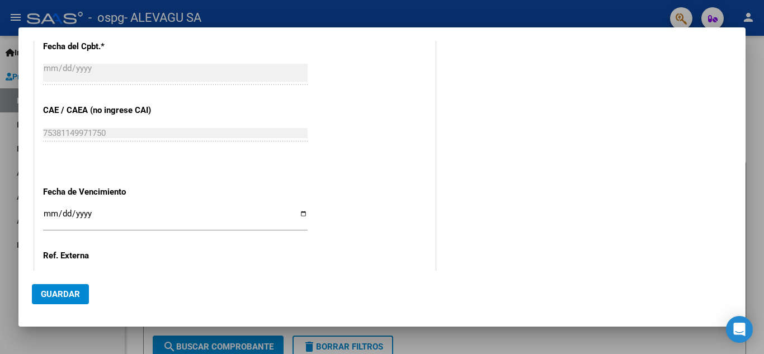
scroll to position [660, 0]
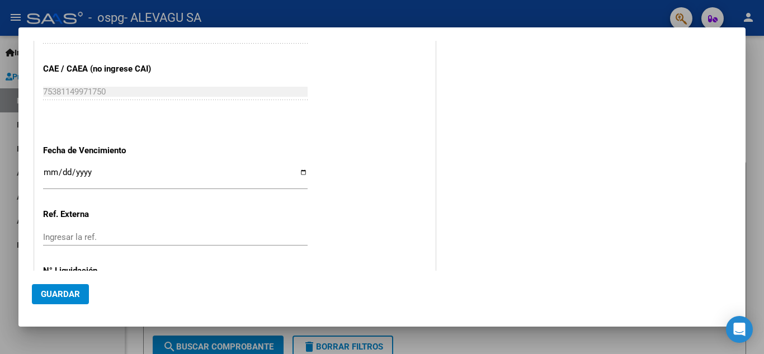
click at [302, 171] on input "Ingresar la fecha" at bounding box center [175, 177] width 264 height 18
type input "[DATE]"
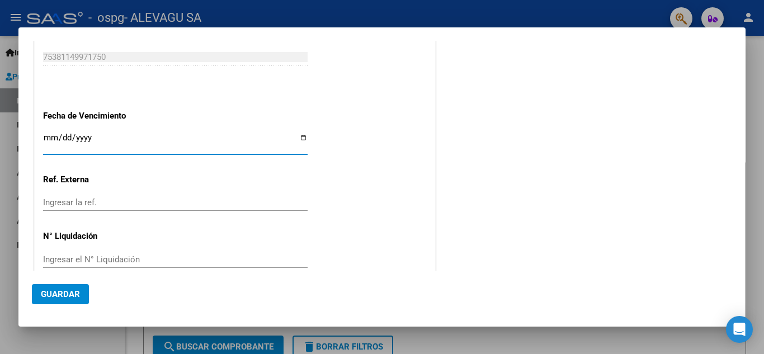
scroll to position [713, 0]
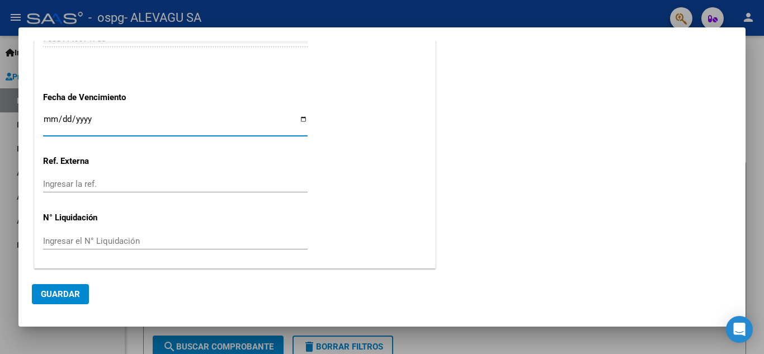
click at [65, 294] on span "Guardar" at bounding box center [60, 294] width 39 height 10
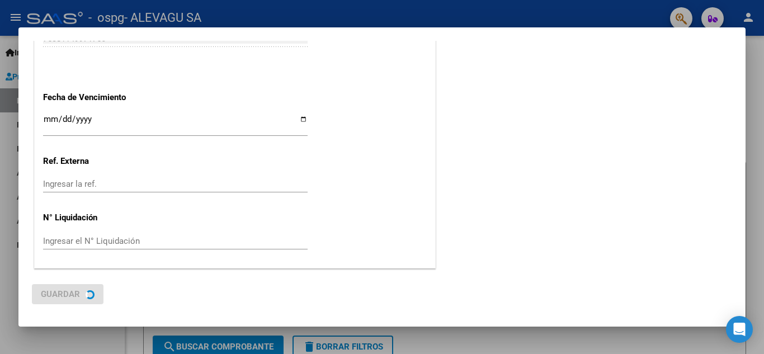
scroll to position [0, 0]
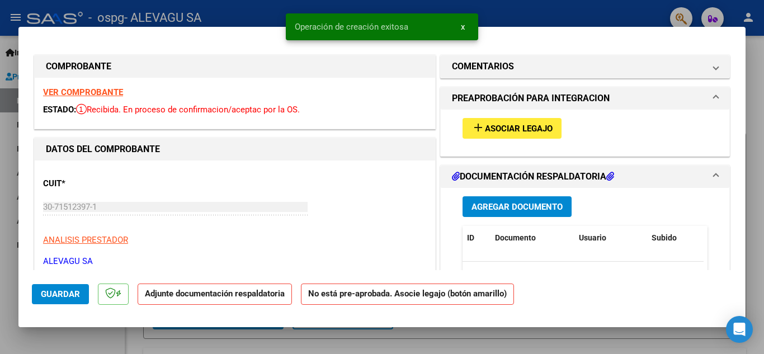
click at [500, 204] on span "Agregar Documento" at bounding box center [516, 207] width 91 height 10
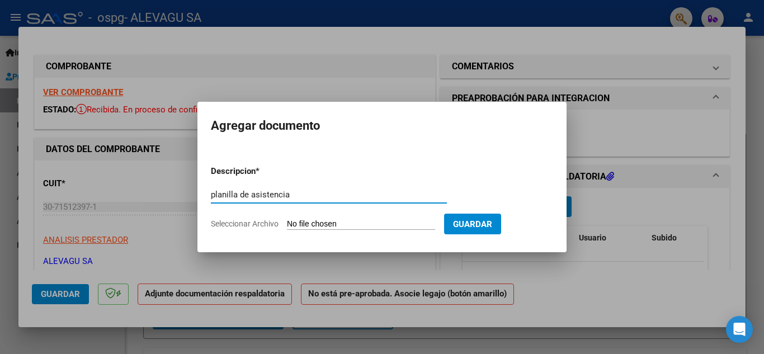
type input "planilla de asistencia"
click at [319, 224] on input "Seleccionar Archivo" at bounding box center [361, 224] width 148 height 11
type input "C:\fakepath\[PERSON_NAME] Septiembre MII 2025.pdf"
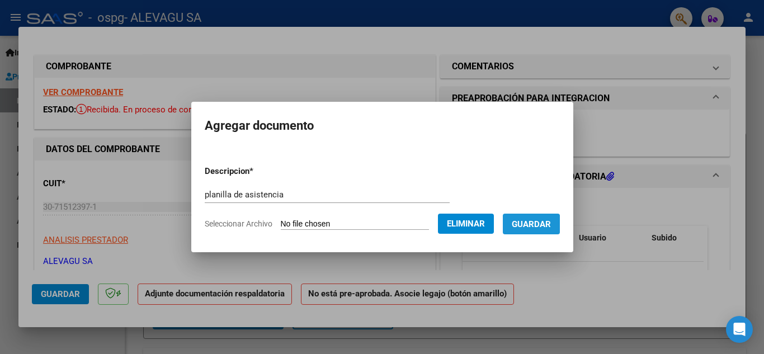
click at [536, 225] on span "Guardar" at bounding box center [530, 224] width 39 height 10
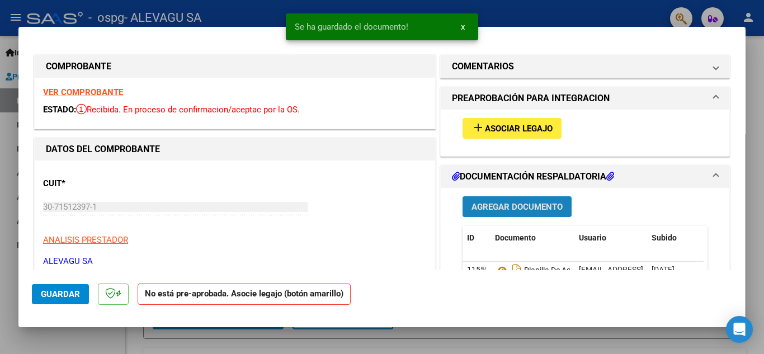
click at [494, 202] on span "Agregar Documento" at bounding box center [516, 207] width 91 height 10
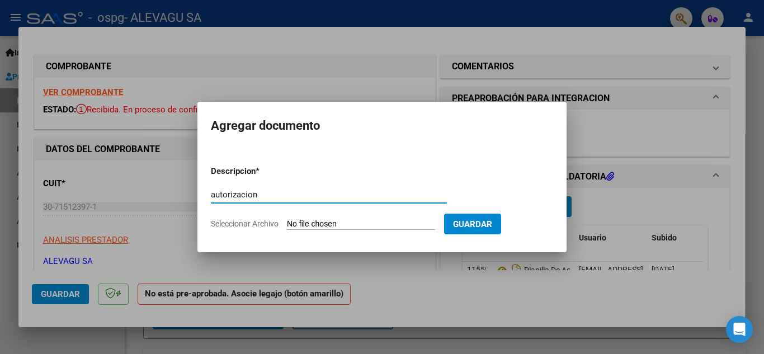
type input "autorizacion"
click at [326, 220] on input "Seleccionar Archivo" at bounding box center [361, 224] width 148 height 11
type input "C:\fakepath\AUTORIZACIONES 2025 (2).pdf"
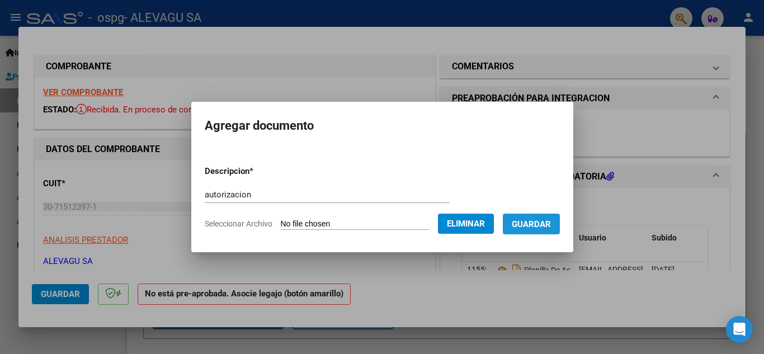
click at [545, 219] on span "Guardar" at bounding box center [530, 224] width 39 height 10
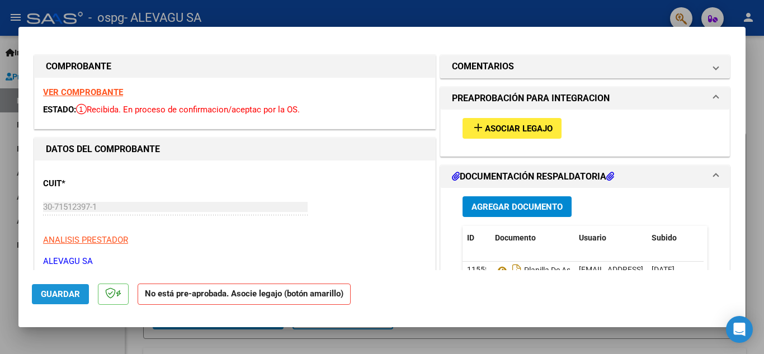
click at [61, 296] on span "Guardar" at bounding box center [60, 294] width 39 height 10
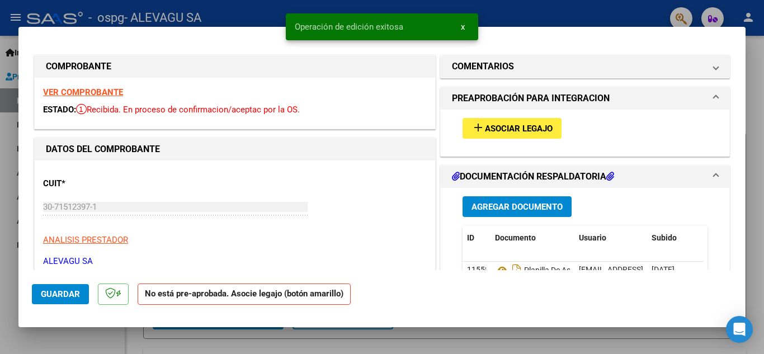
click at [298, 336] on div at bounding box center [382, 177] width 764 height 354
type input "$ 0,00"
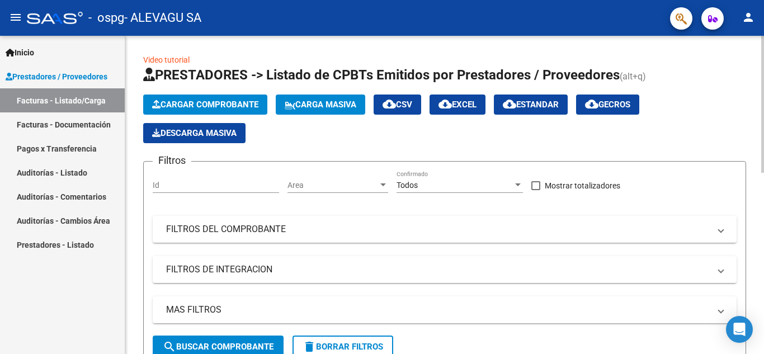
click at [201, 107] on span "Cargar Comprobante" at bounding box center [205, 104] width 106 height 10
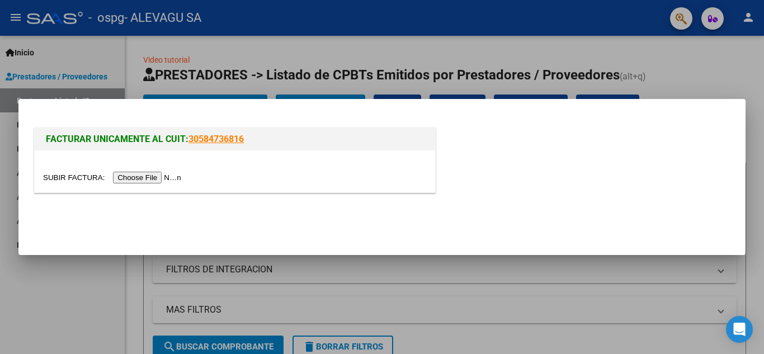
click at [157, 174] on input "file" at bounding box center [113, 178] width 141 height 12
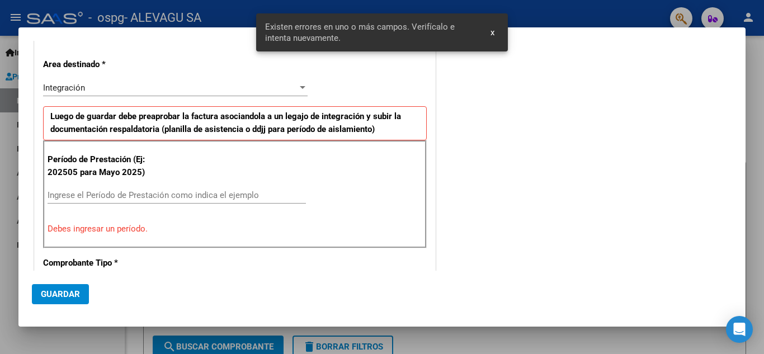
scroll to position [212, 0]
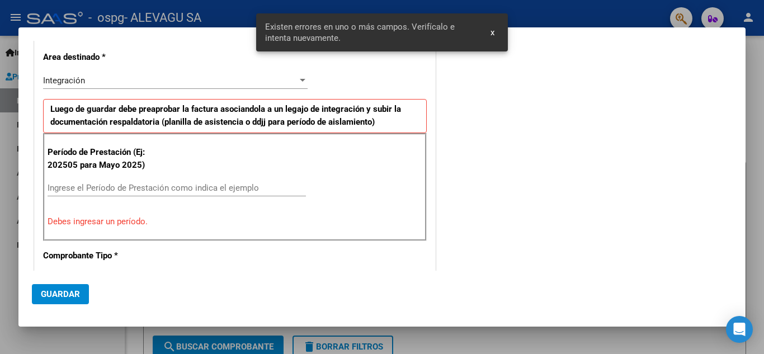
click at [80, 191] on input "Ingrese el Período de Prestación como indica el ejemplo" at bounding box center [177, 188] width 258 height 10
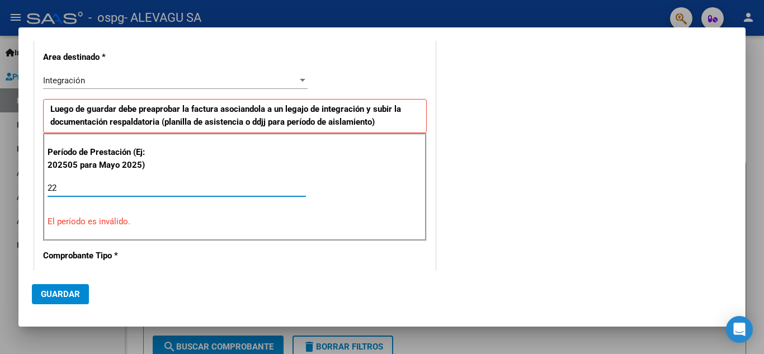
type input "2"
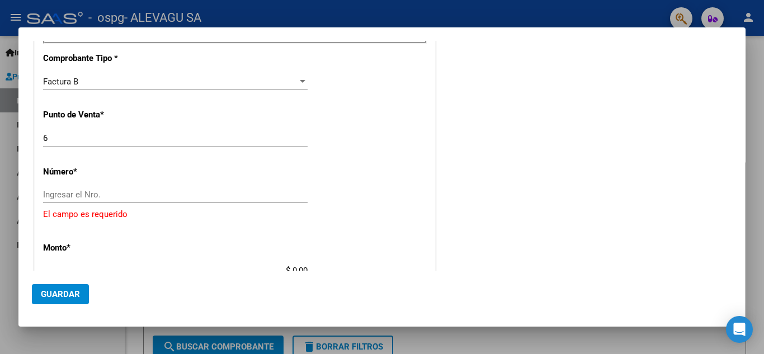
scroll to position [436, 0]
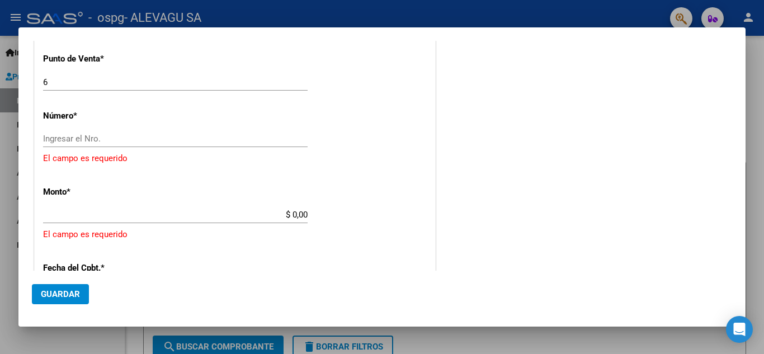
type input "202509"
click at [83, 139] on input "Ingresar el Nro." at bounding box center [175, 139] width 264 height 10
click at [55, 138] on input "Ingresar el Nro." at bounding box center [175, 139] width 264 height 10
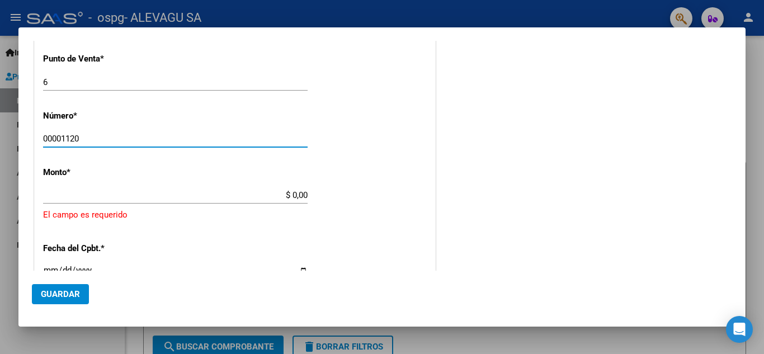
type input "00001120"
click at [188, 233] on div "CUIT * 30-71512397-1 Ingresar CUIT ANALISIS PRESTADOR ALEVAGU SA ARCA Padrón Ar…" at bounding box center [235, 138] width 400 height 868
type input "$ 435.376,52"
type input "[DATE]"
type input "75381149971072"
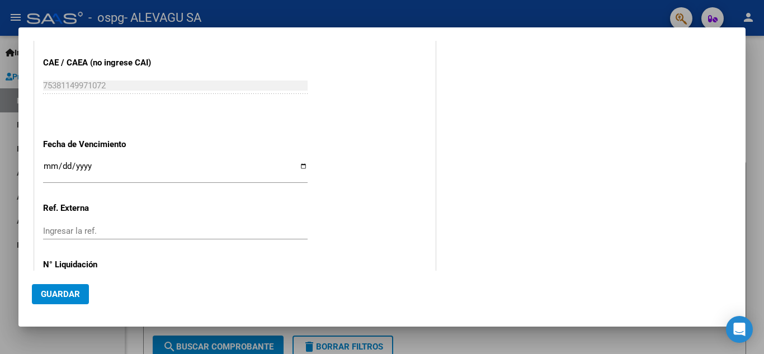
scroll to position [713, 0]
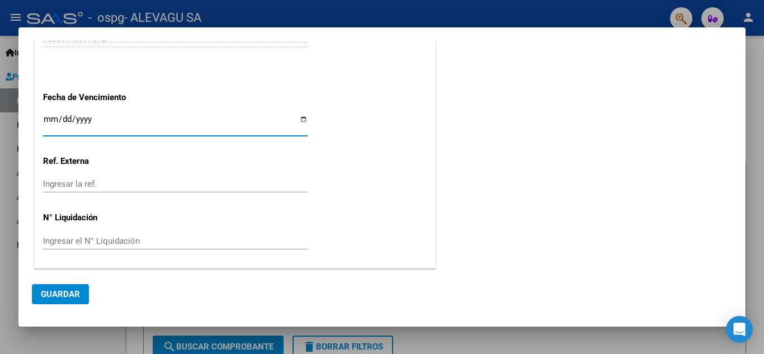
click at [299, 119] on input "Ingresar la fecha" at bounding box center [175, 124] width 264 height 18
type input "[DATE]"
click at [59, 293] on span "Guardar" at bounding box center [60, 294] width 39 height 10
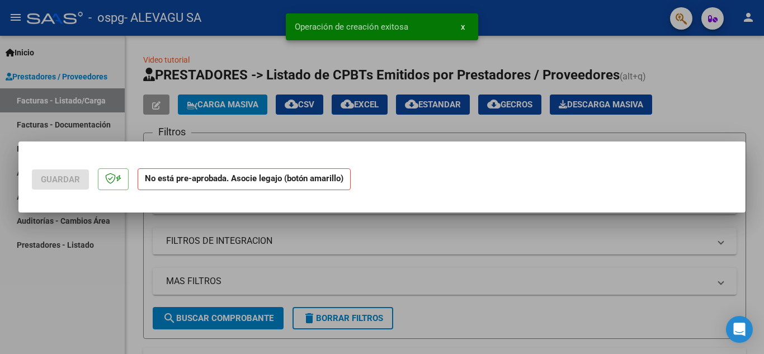
scroll to position [0, 0]
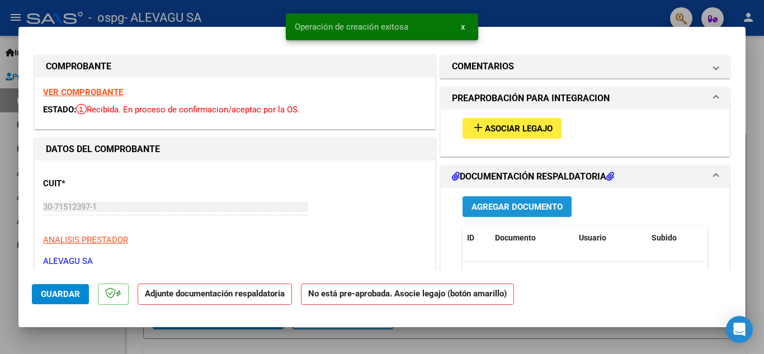
click at [504, 210] on span "Agregar Documento" at bounding box center [516, 207] width 91 height 10
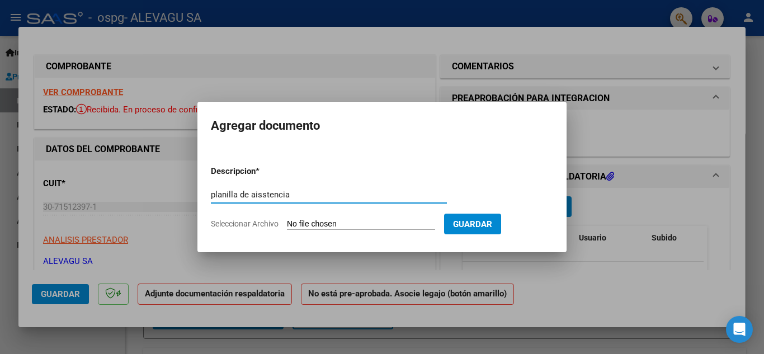
type input "planilla de aisstencia"
click at [311, 220] on input "Seleccionar Archivo" at bounding box center [361, 224] width 148 height 11
type input "C:\fakepath\[PERSON_NAME] Septiembre MII 2025.pdf"
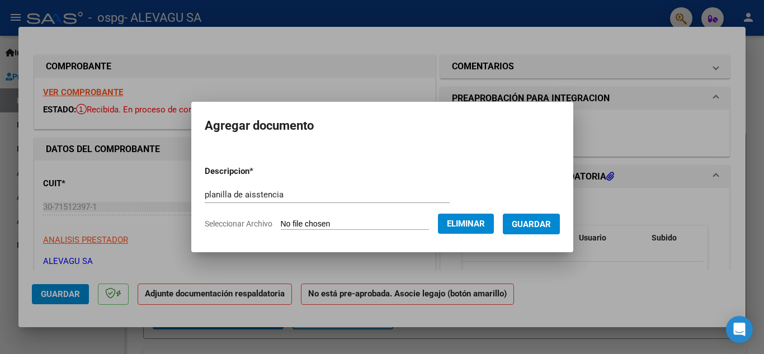
click at [536, 224] on span "Guardar" at bounding box center [530, 224] width 39 height 10
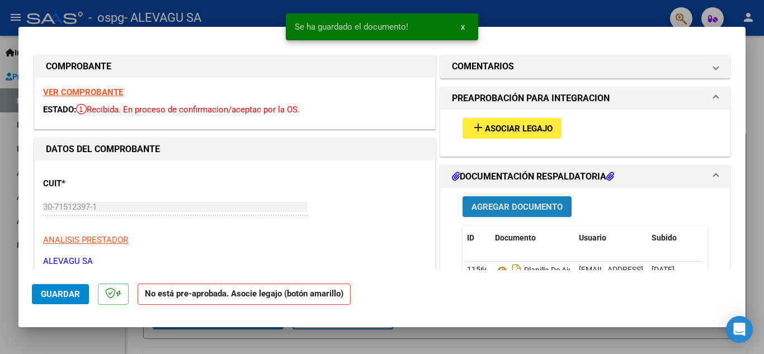
click at [507, 205] on span "Agregar Documento" at bounding box center [516, 207] width 91 height 10
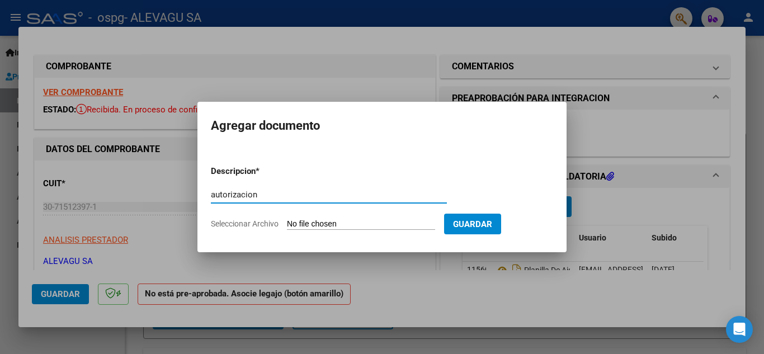
type input "autorizacion"
click at [307, 222] on input "Seleccionar Archivo" at bounding box center [361, 224] width 148 height 11
type input "C:\fakepath\AUTORIZACIONES 2025 (3).pdf"
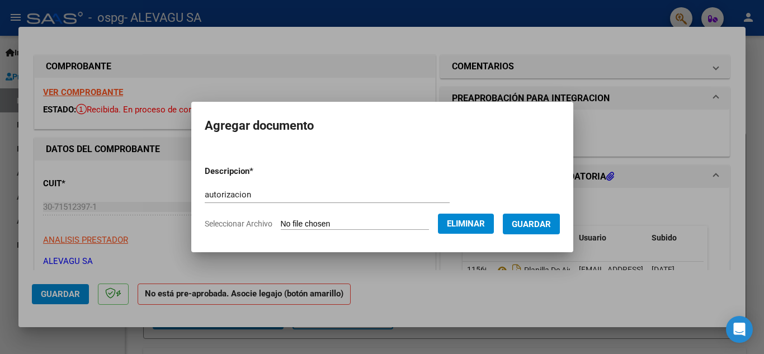
click at [536, 227] on span "Guardar" at bounding box center [530, 224] width 39 height 10
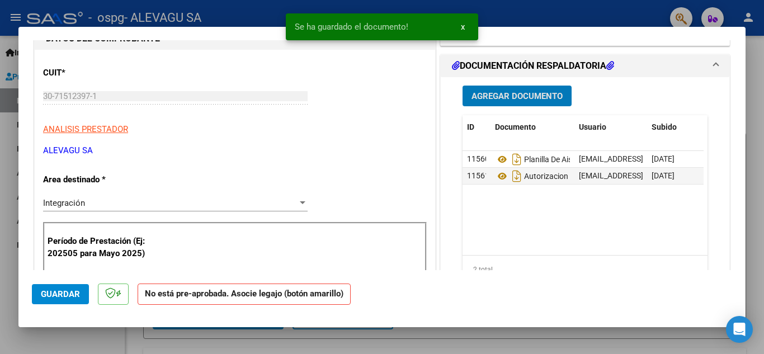
scroll to position [112, 0]
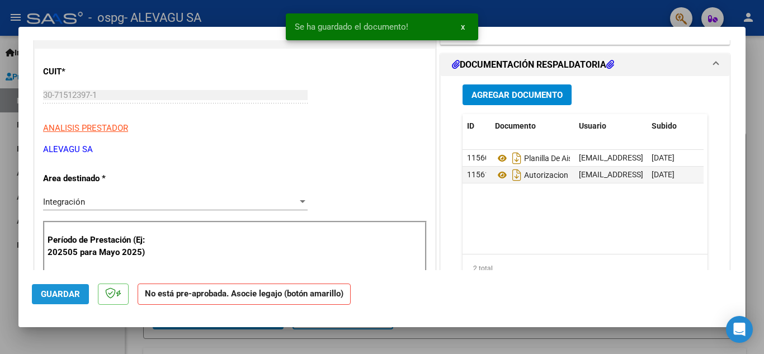
click at [69, 292] on span "Guardar" at bounding box center [60, 294] width 39 height 10
click at [354, 341] on div at bounding box center [382, 177] width 764 height 354
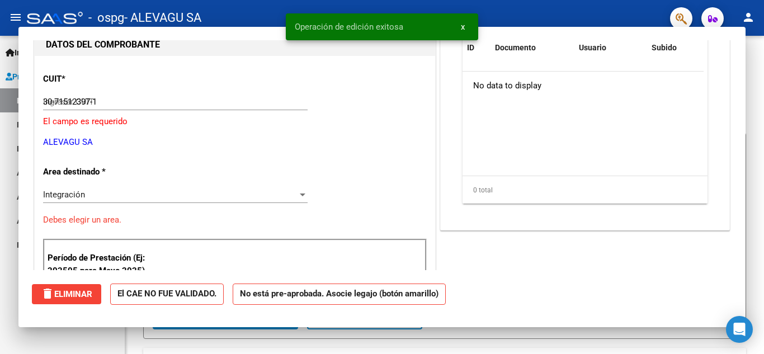
type input "$ 0,00"
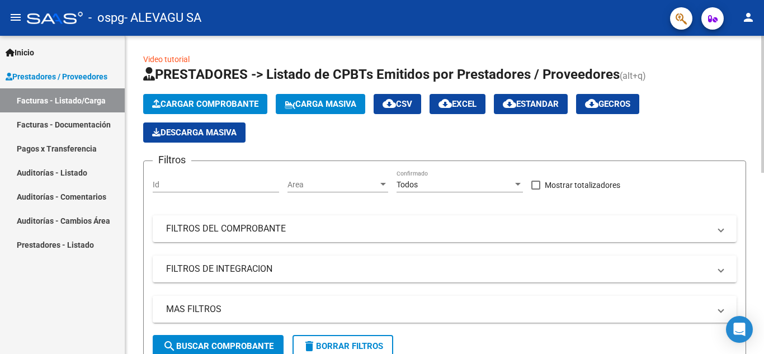
scroll to position [0, 0]
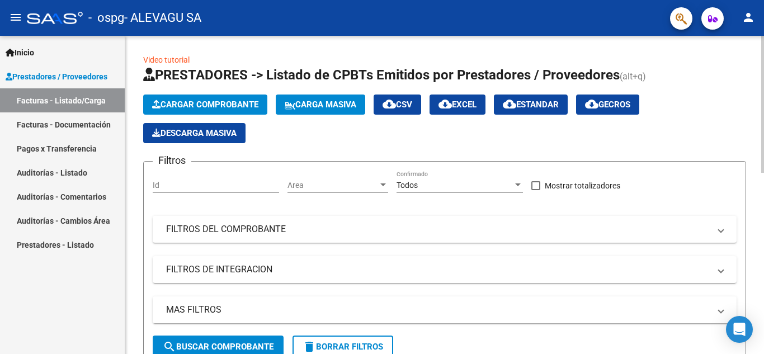
click at [224, 102] on span "Cargar Comprobante" at bounding box center [205, 104] width 106 height 10
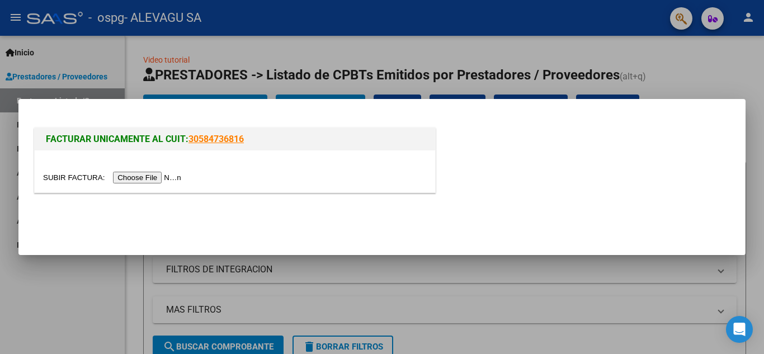
click at [172, 177] on input "file" at bounding box center [113, 178] width 141 height 12
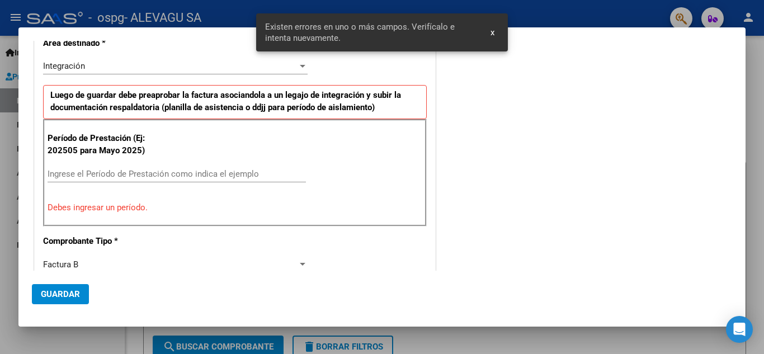
scroll to position [212, 0]
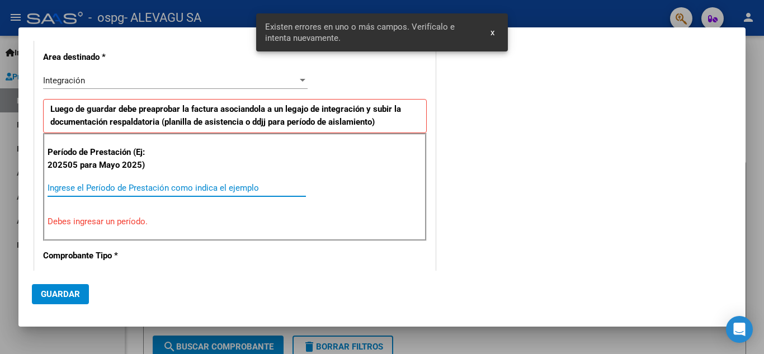
click at [61, 186] on input "Ingrese el Período de Prestación como indica el ejemplo" at bounding box center [177, 188] width 258 height 10
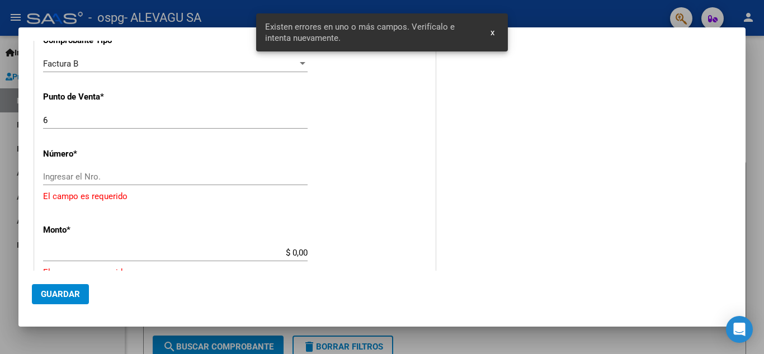
scroll to position [436, 0]
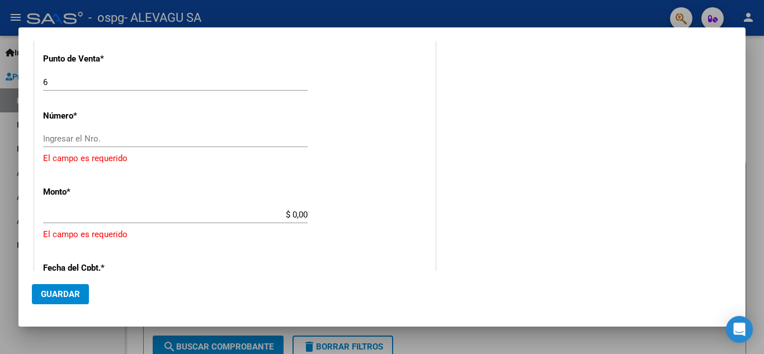
type input "202509"
click at [86, 136] on input "Ingresar el Nro." at bounding box center [175, 139] width 264 height 10
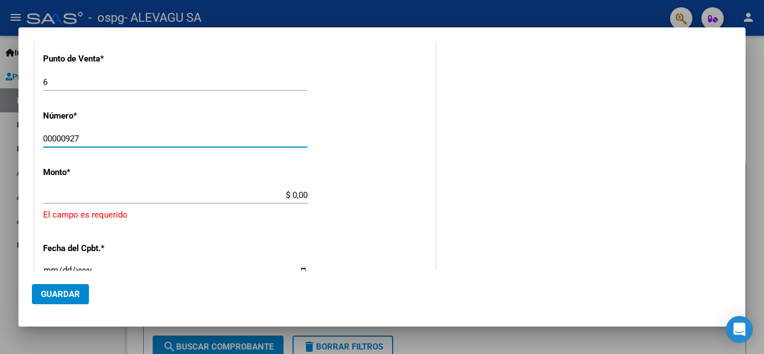
type input "00000927"
click at [181, 234] on div "CUIT * 30-71512397-1 Ingresar CUIT ANALISIS PRESTADOR ALEVAGU SA ARCA Padrón Ar…" at bounding box center [235, 138] width 400 height 868
type input "$ 475.830,36"
type input "[DATE]"
type input "75381149890923"
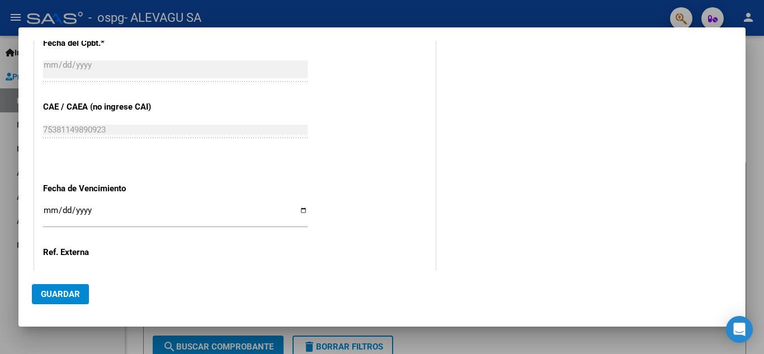
scroll to position [660, 0]
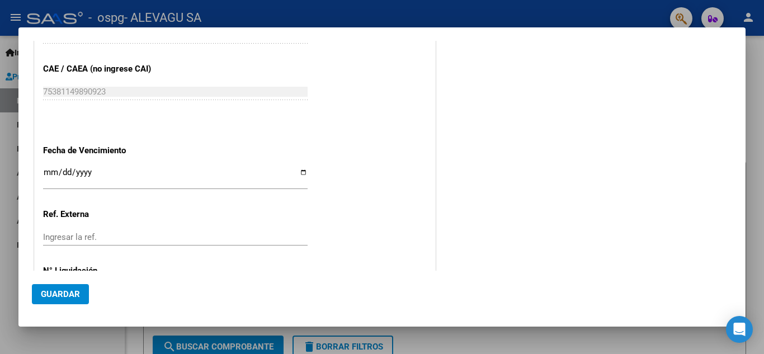
click at [304, 173] on input "Ingresar la fecha" at bounding box center [175, 177] width 264 height 18
type input "[DATE]"
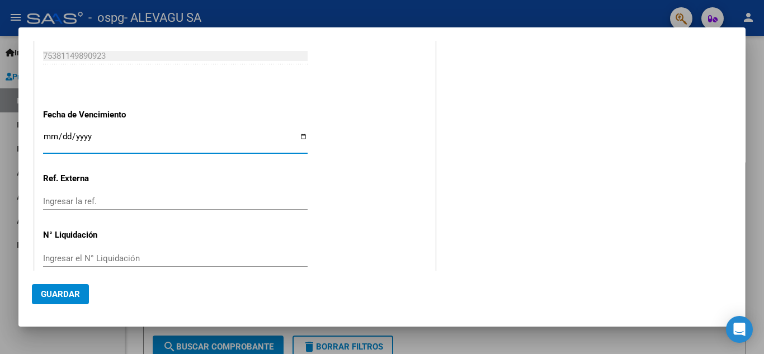
scroll to position [713, 0]
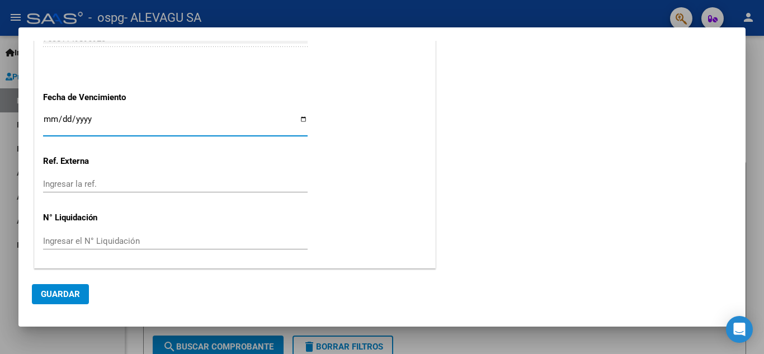
click at [61, 287] on button "Guardar" at bounding box center [60, 294] width 57 height 20
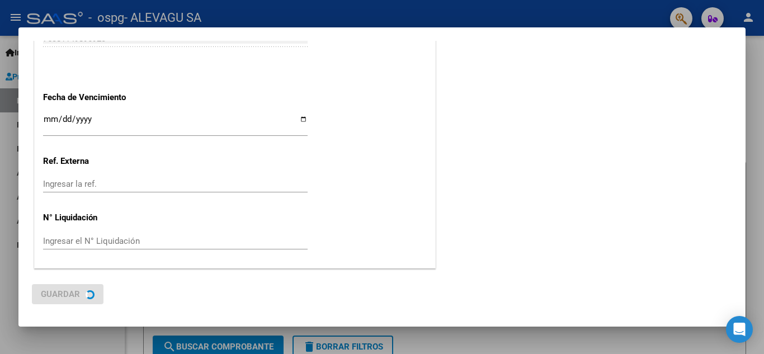
scroll to position [0, 0]
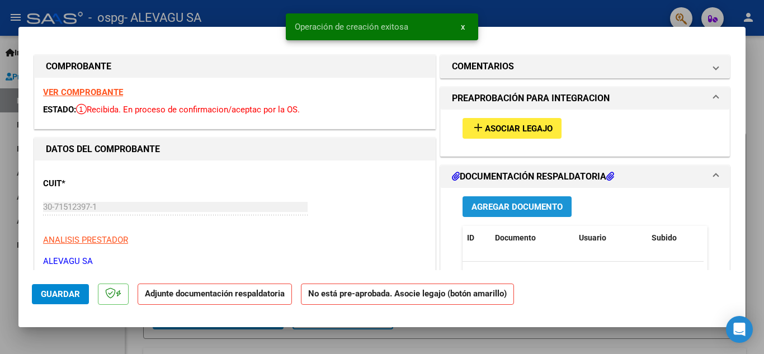
click at [520, 205] on span "Agregar Documento" at bounding box center [516, 207] width 91 height 10
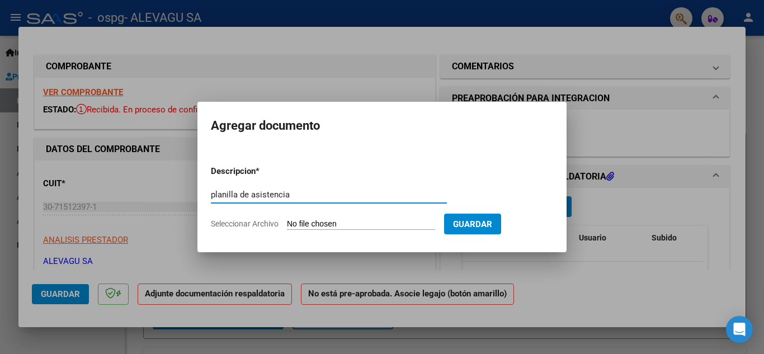
type input "planilla de asistencia"
click at [349, 225] on input "Seleccionar Archivo" at bounding box center [361, 224] width 148 height 11
type input "C:\fakepath\[PERSON_NAME] planilla SEPTIEMBRE AIE.pdf"
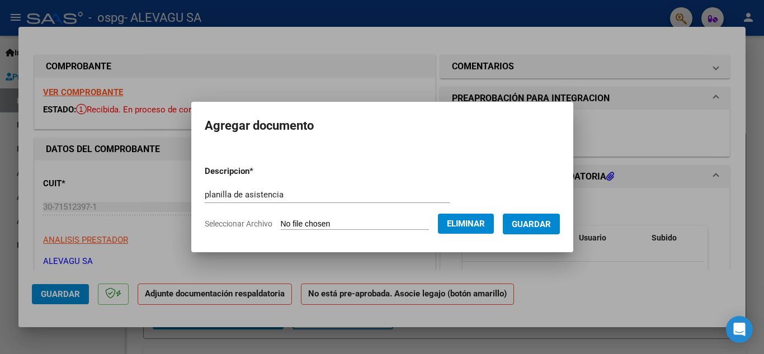
click at [544, 223] on span "Guardar" at bounding box center [530, 224] width 39 height 10
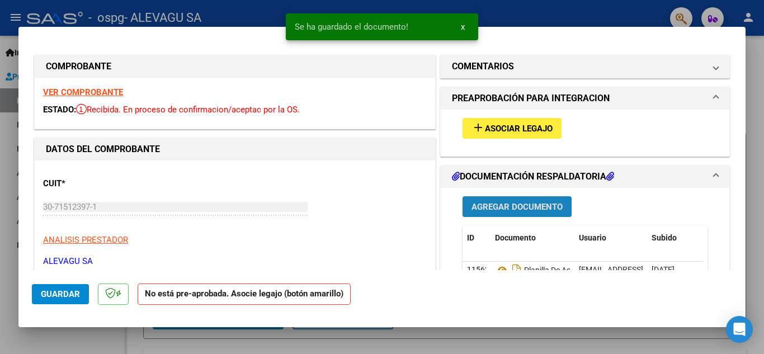
click at [523, 203] on span "Agregar Documento" at bounding box center [516, 207] width 91 height 10
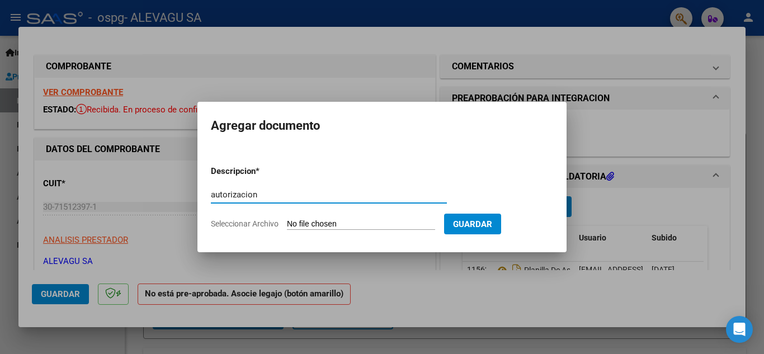
type input "autorizacion"
click at [315, 222] on input "Seleccionar Archivo" at bounding box center [361, 224] width 148 height 11
type input "C:\fakepath\AUTORIZACIONES 2025.pdf"
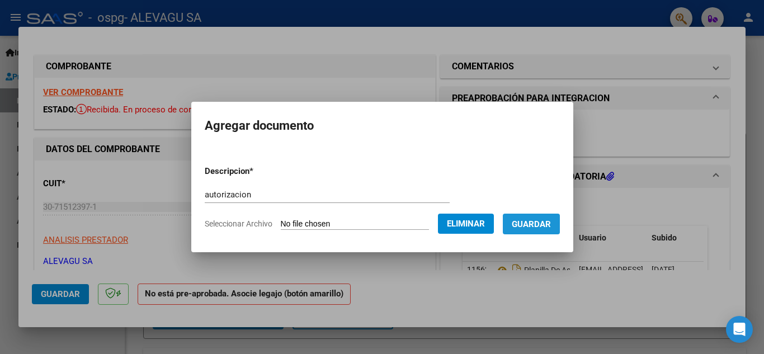
click at [544, 227] on span "Guardar" at bounding box center [530, 224] width 39 height 10
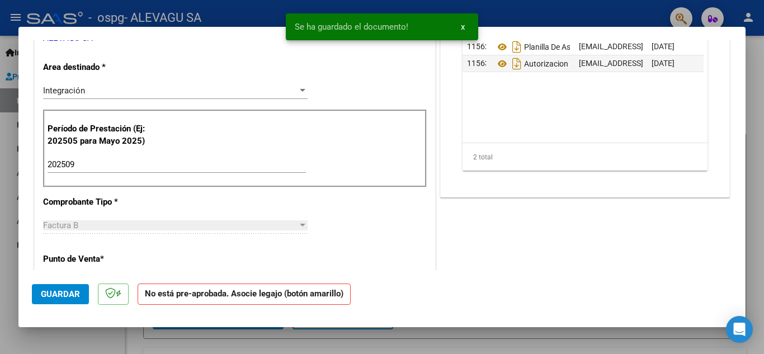
scroll to position [224, 0]
click at [59, 290] on span "Guardar" at bounding box center [60, 294] width 39 height 10
click at [372, 345] on div at bounding box center [382, 177] width 764 height 354
type input "$ 0,00"
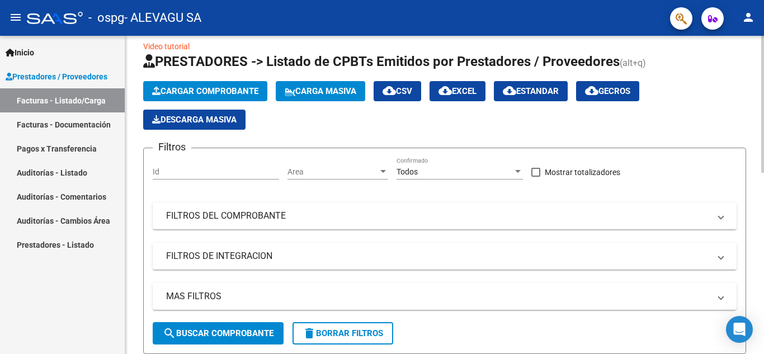
scroll to position [0, 0]
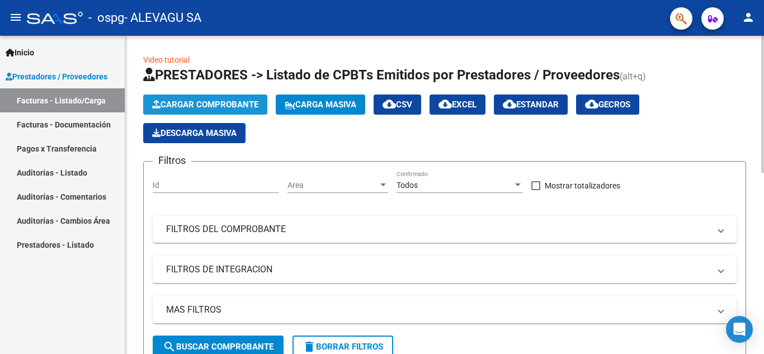
click at [215, 99] on span "Cargar Comprobante" at bounding box center [205, 104] width 106 height 10
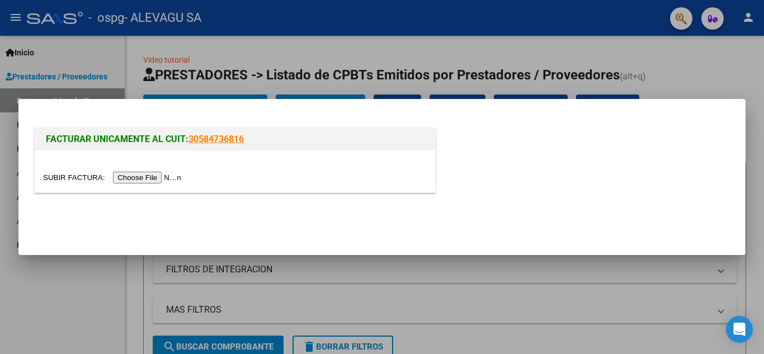
click at [153, 179] on input "file" at bounding box center [113, 178] width 141 height 12
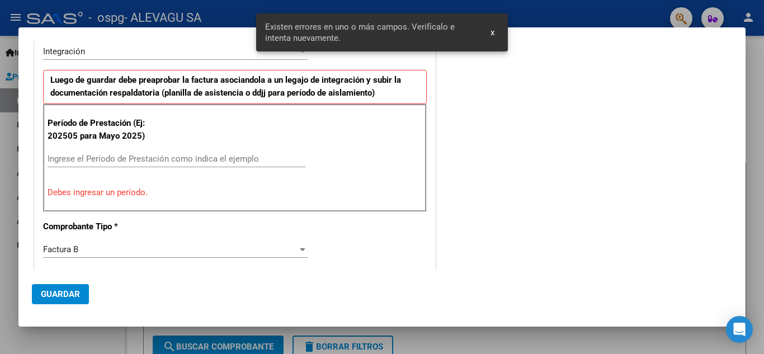
scroll to position [268, 0]
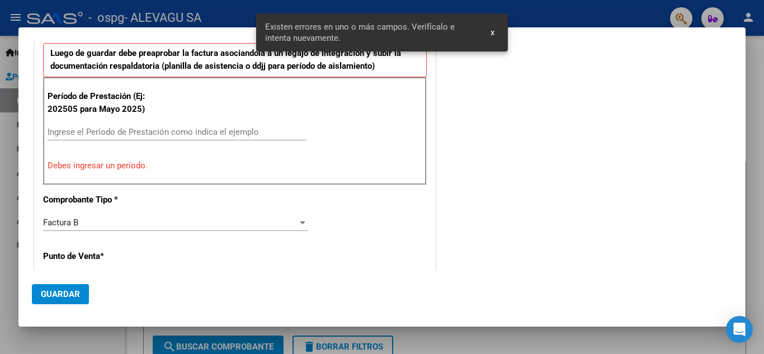
click at [63, 129] on input "Ingrese el Período de Prestación como indica el ejemplo" at bounding box center [177, 132] width 258 height 10
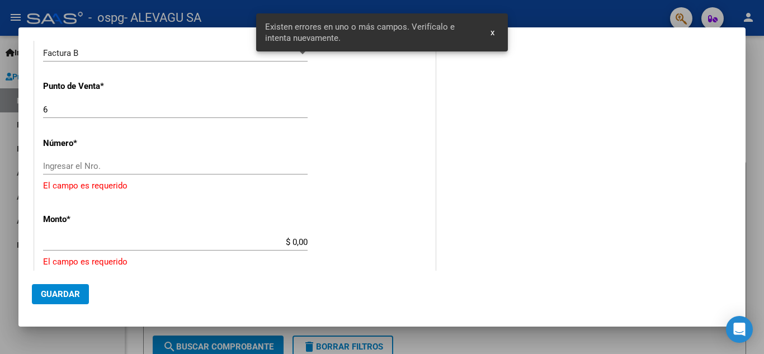
scroll to position [436, 0]
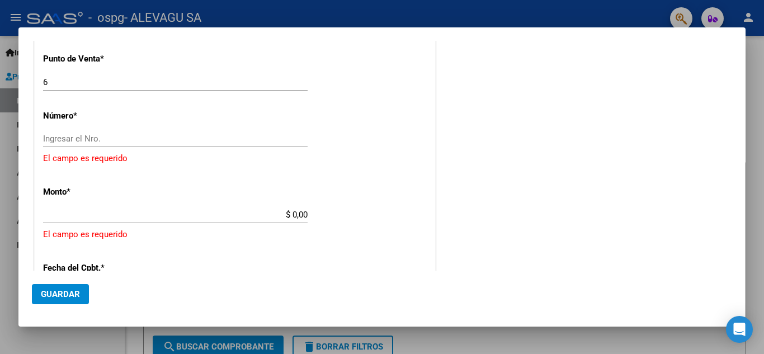
type input "202509"
click at [66, 138] on input "Ingresar el Nro." at bounding box center [175, 139] width 264 height 10
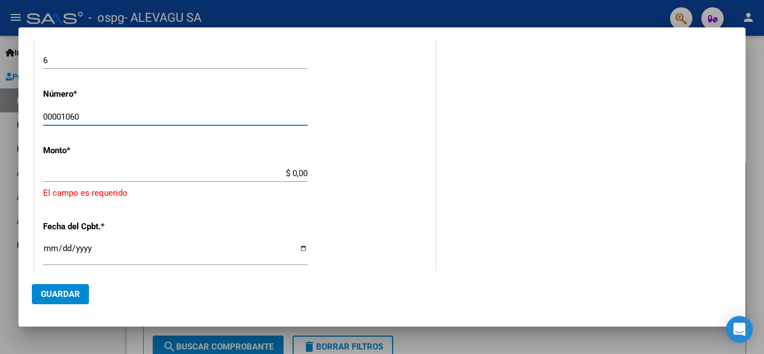
scroll to position [492, 0]
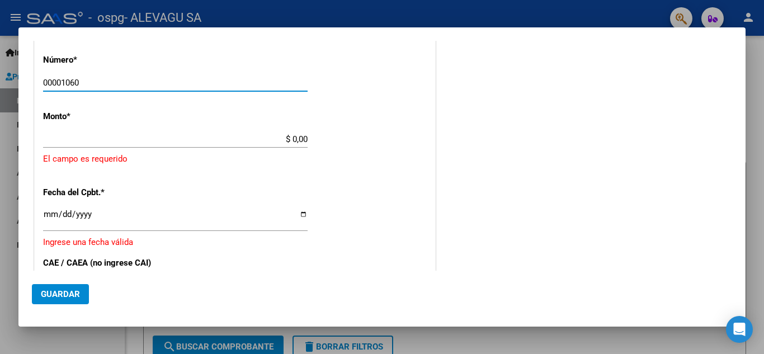
type input "00001060"
click at [349, 192] on div "CUIT * 30-71512397-1 Ingresar CUIT ANALISIS PRESTADOR ALEVAGU SA ARCA Padrón Ar…" at bounding box center [235, 82] width 400 height 868
type input "$ 475.830,36"
type input "[DATE]"
type input "75381149951181"
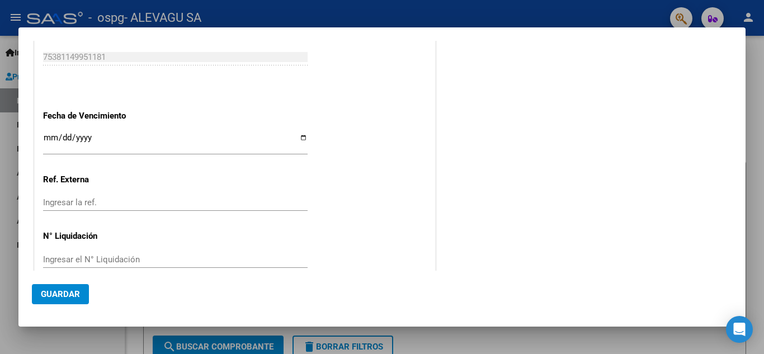
scroll to position [713, 0]
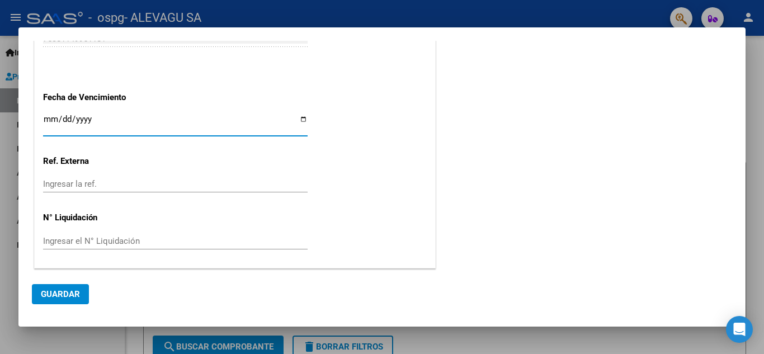
click at [301, 120] on input "Ingresar la fecha" at bounding box center [175, 124] width 264 height 18
type input "[DATE]"
click at [68, 291] on span "Guardar" at bounding box center [60, 294] width 39 height 10
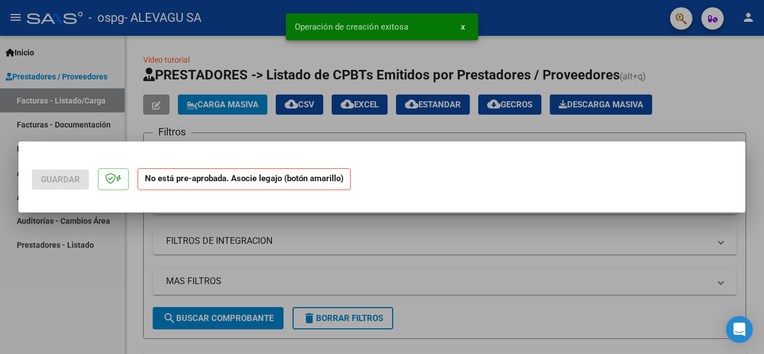
scroll to position [0, 0]
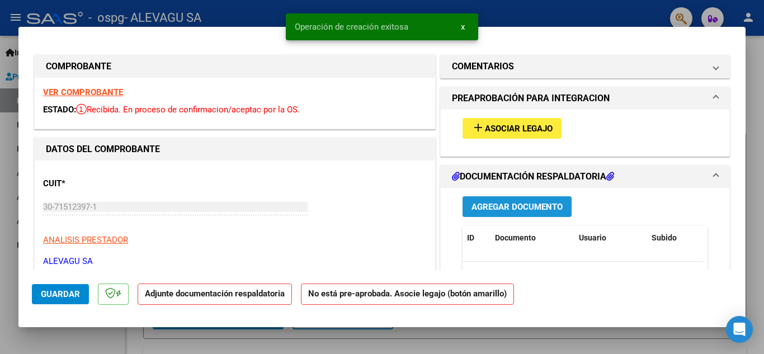
click at [497, 207] on span "Agregar Documento" at bounding box center [516, 207] width 91 height 10
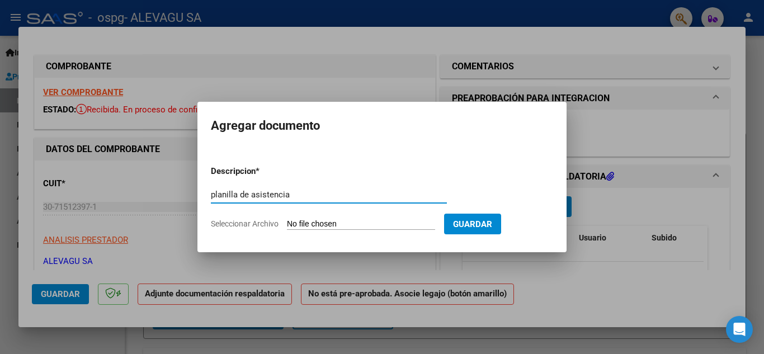
type input "planilla de asistencia"
click at [324, 222] on input "Seleccionar Archivo" at bounding box center [361, 224] width 148 height 11
type input "C:\fakepath\[PERSON_NAME] Septiembre AIE.pdf"
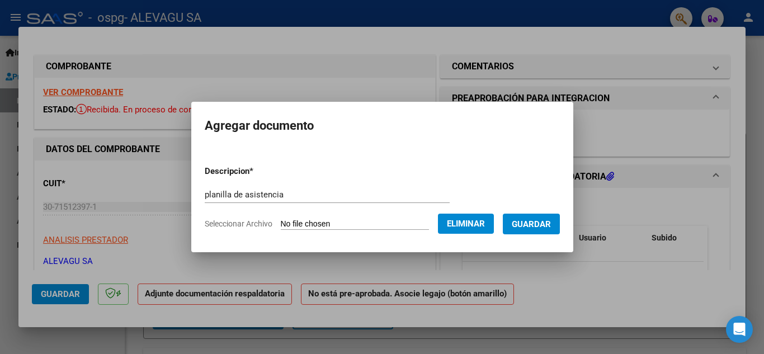
click at [535, 223] on span "Guardar" at bounding box center [530, 224] width 39 height 10
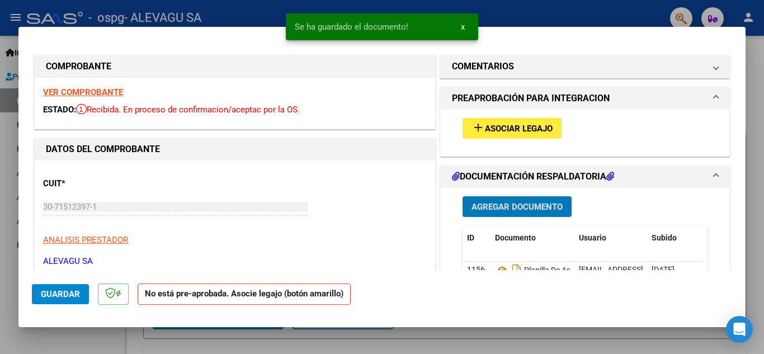
click at [518, 205] on span "Agregar Documento" at bounding box center [516, 207] width 91 height 10
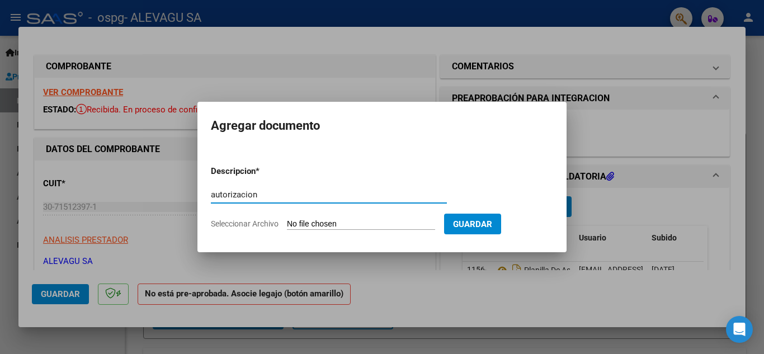
type input "autorizacion"
click at [313, 223] on input "Seleccionar Archivo" at bounding box center [361, 224] width 148 height 11
type input "C:\fakepath\AUTORIZACIONES 2025 (7).pdf"
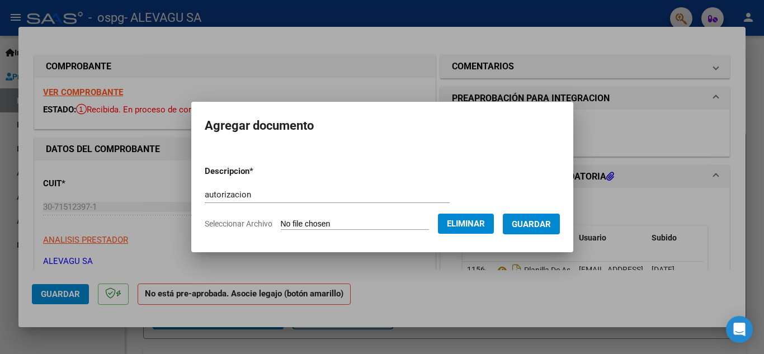
click at [533, 223] on span "Guardar" at bounding box center [530, 224] width 39 height 10
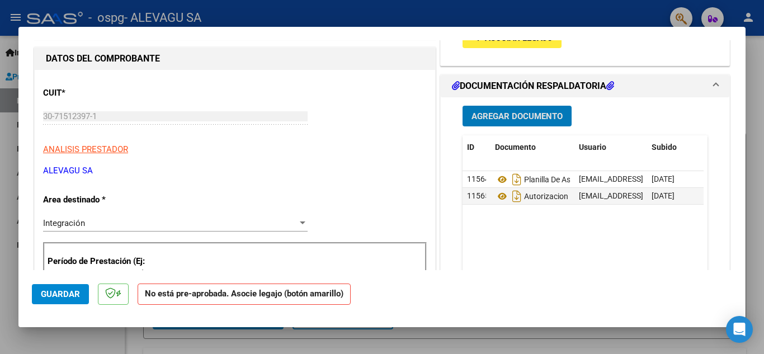
scroll to position [112, 0]
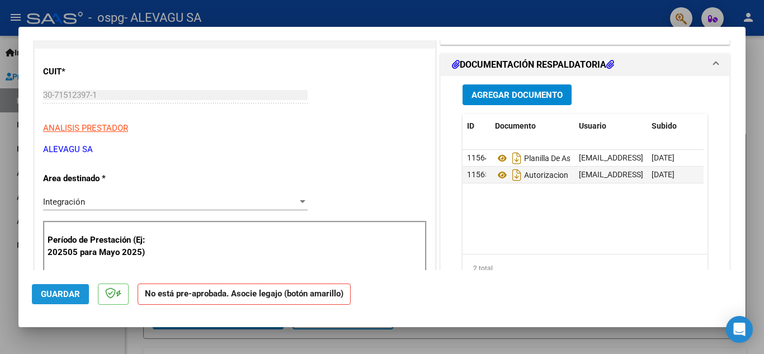
click at [80, 291] on button "Guardar" at bounding box center [60, 294] width 57 height 20
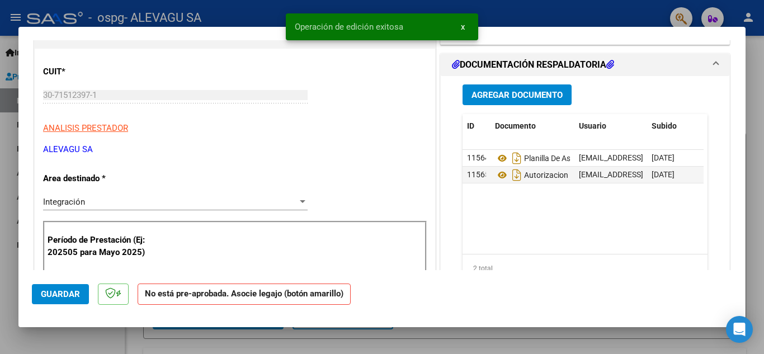
click at [433, 343] on div at bounding box center [382, 177] width 764 height 354
type input "$ 0,00"
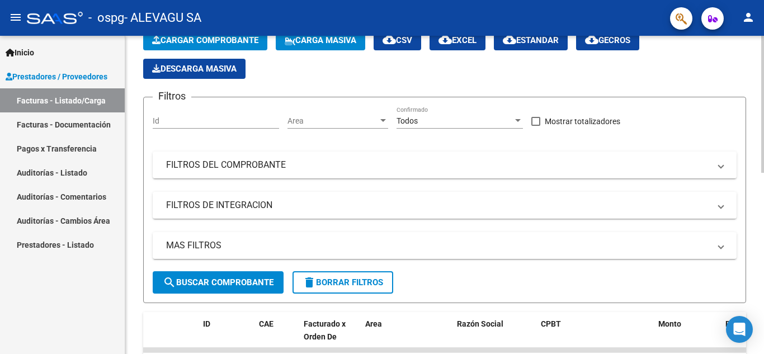
scroll to position [0, 0]
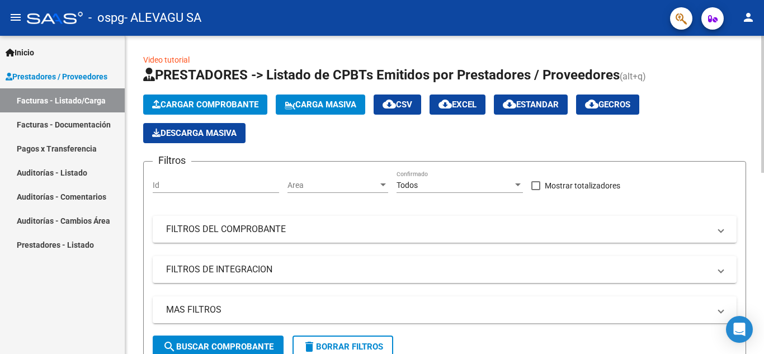
click at [202, 94] on button "Cargar Comprobante" at bounding box center [205, 104] width 124 height 20
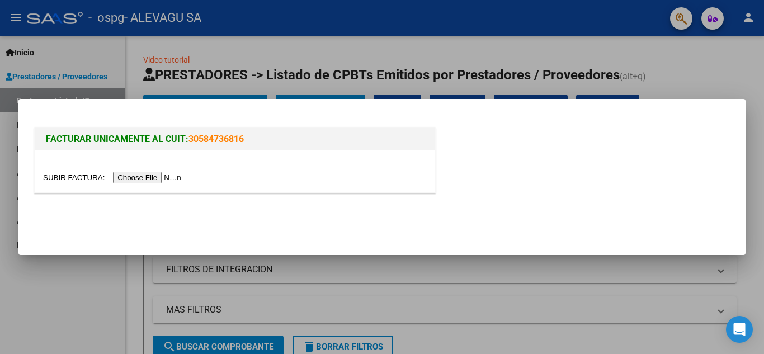
click at [155, 176] on input "file" at bounding box center [113, 178] width 141 height 12
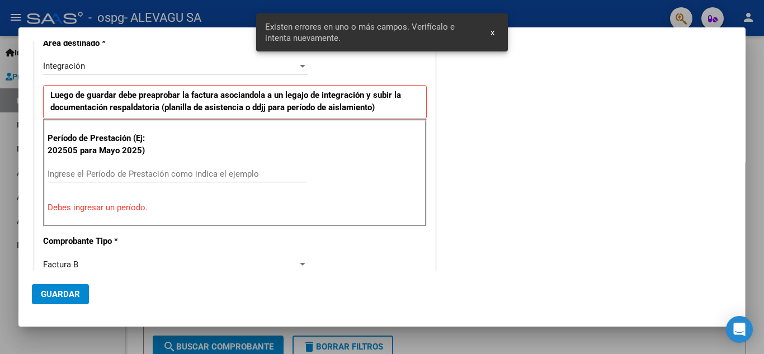
scroll to position [212, 0]
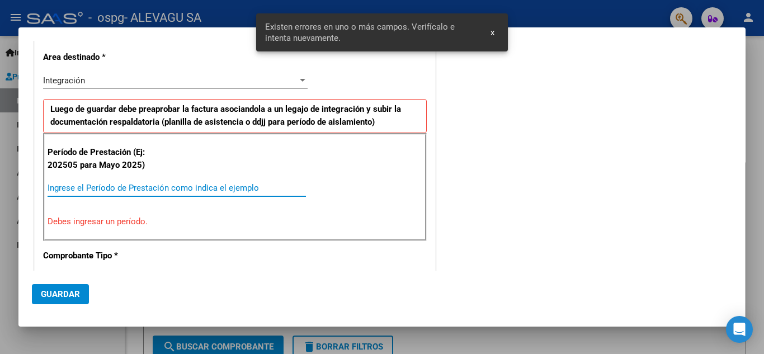
click at [70, 184] on input "Ingrese el Período de Prestación como indica el ejemplo" at bounding box center [177, 188] width 258 height 10
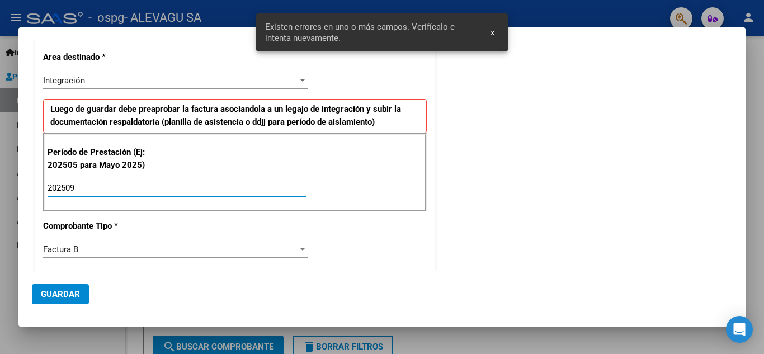
type input "202509"
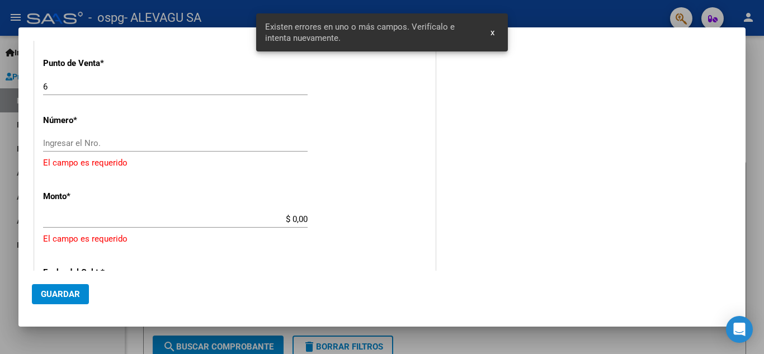
scroll to position [436, 0]
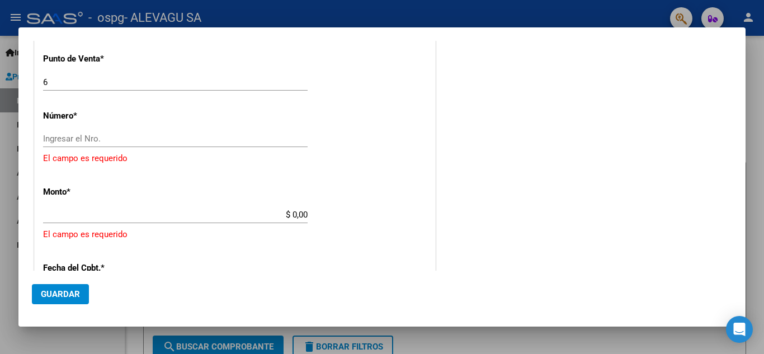
click at [51, 138] on input "Ingresar el Nro." at bounding box center [175, 139] width 264 height 10
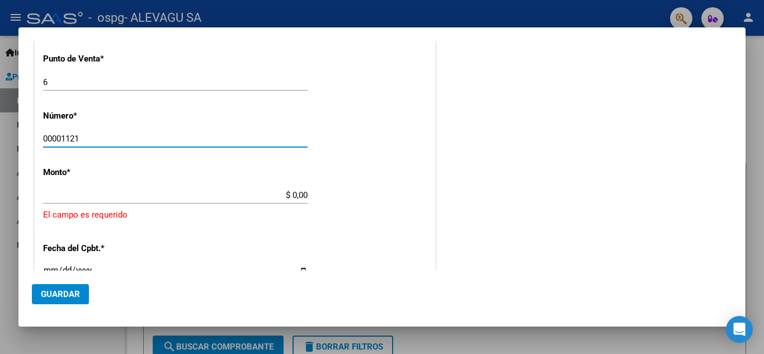
type input "00001121"
click at [290, 230] on div "CUIT * 30-71512397-1 Ingresar CUIT ANALISIS PRESTADOR ALEVAGU SA ARCA Padrón Ar…" at bounding box center [235, 138] width 400 height 868
type input "$ 475.830,36"
type input "[DATE]"
type input "75381149971365"
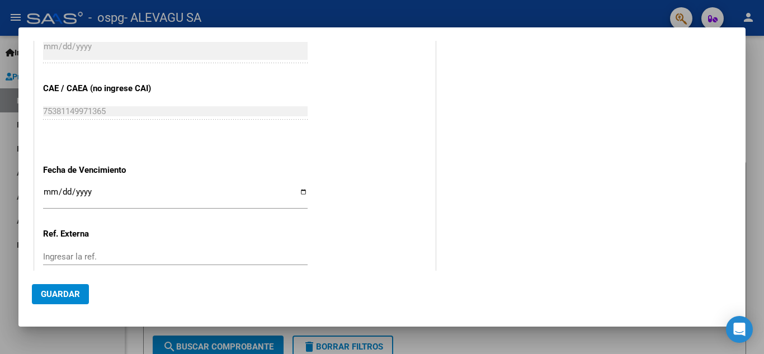
scroll to position [660, 0]
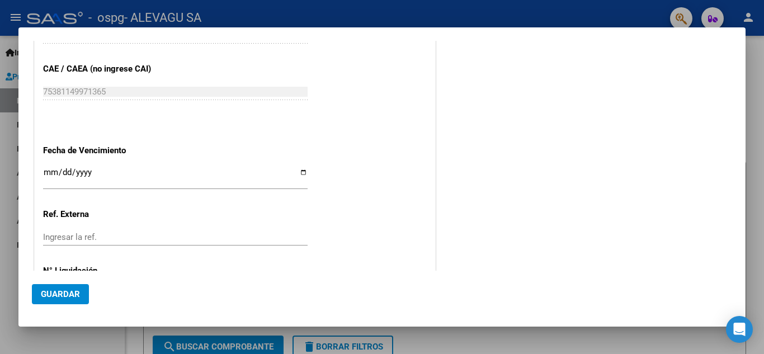
click at [301, 173] on input "Ingresar la fecha" at bounding box center [175, 177] width 264 height 18
type input "[DATE]"
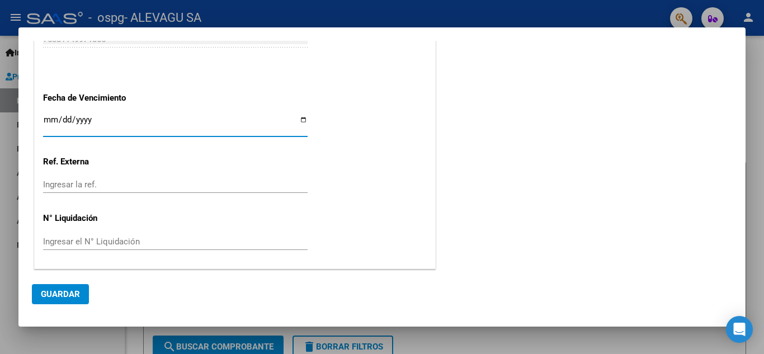
scroll to position [713, 0]
click at [68, 287] on button "Guardar" at bounding box center [60, 294] width 57 height 20
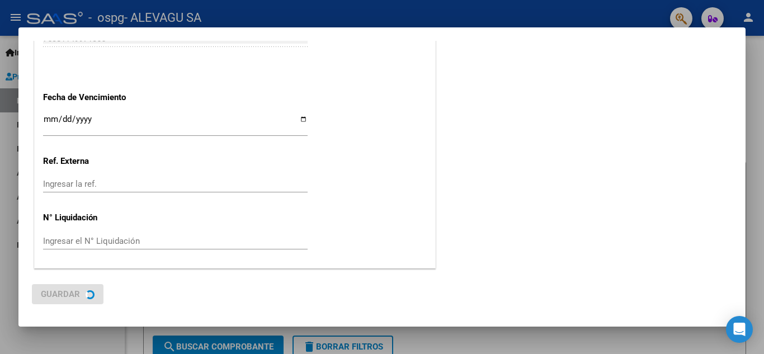
scroll to position [0, 0]
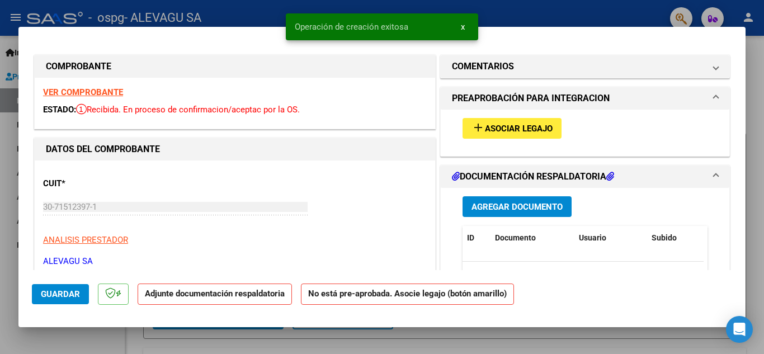
click at [497, 206] on span "Agregar Documento" at bounding box center [516, 207] width 91 height 10
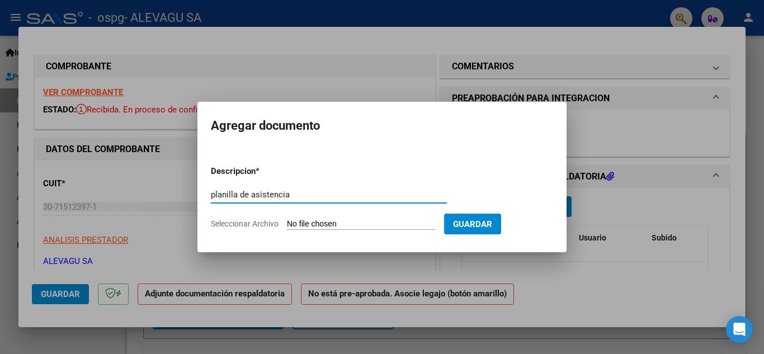
type input "planilla de asistencia"
click at [348, 222] on input "Seleccionar Archivo" at bounding box center [361, 224] width 148 height 11
type input "C:\fakepath\[PERSON_NAME] Septiembre AIE 2025.pdf"
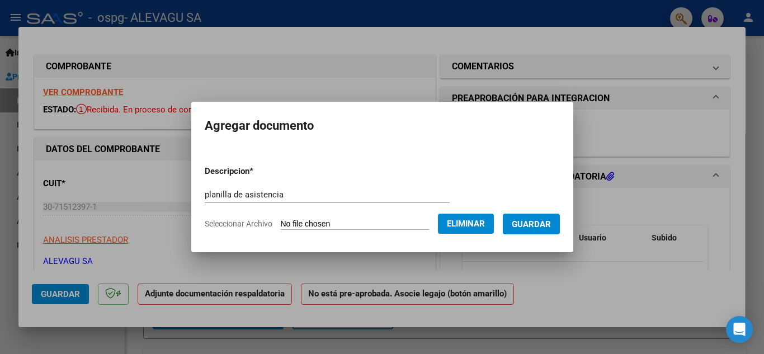
click at [550, 220] on span "Guardar" at bounding box center [530, 224] width 39 height 10
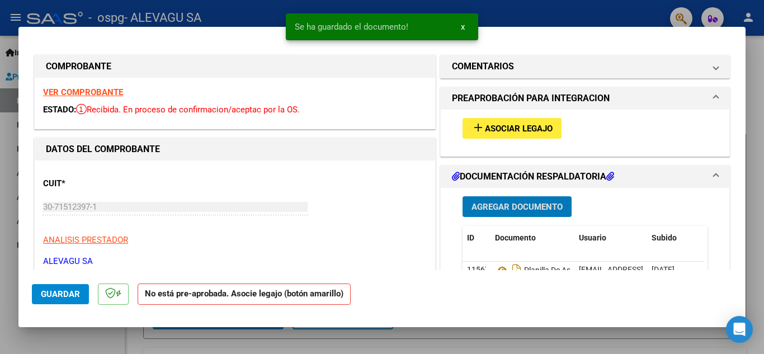
click at [525, 202] on span "Agregar Documento" at bounding box center [516, 207] width 91 height 10
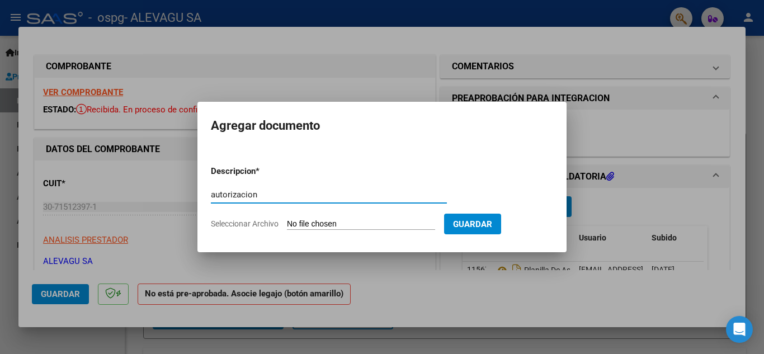
type input "autorizacion"
click at [330, 225] on input "Seleccionar Archivo" at bounding box center [361, 224] width 148 height 11
type input "C:\fakepath\AUTORIZACION AIE 2025.pdf"
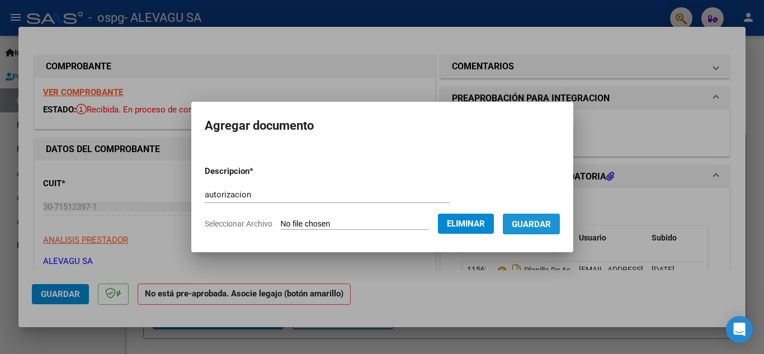
click at [538, 222] on span "Guardar" at bounding box center [530, 224] width 39 height 10
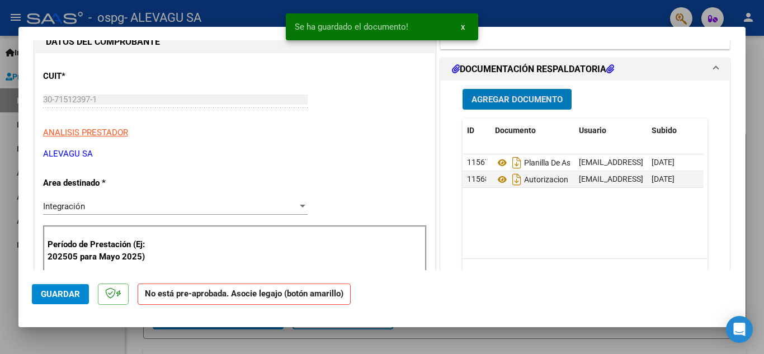
scroll to position [112, 0]
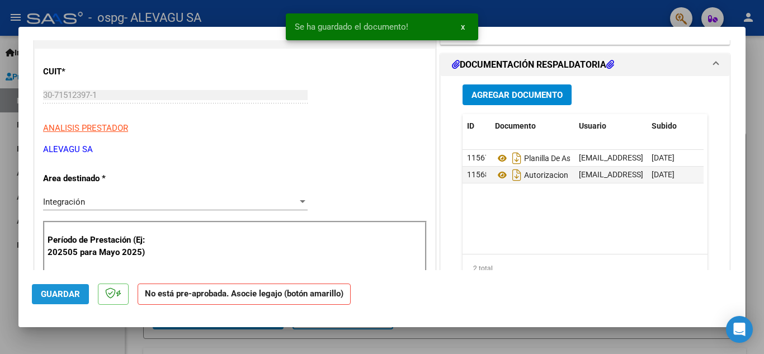
click at [72, 293] on span "Guardar" at bounding box center [60, 294] width 39 height 10
click at [477, 337] on div at bounding box center [382, 177] width 764 height 354
type input "$ 0,00"
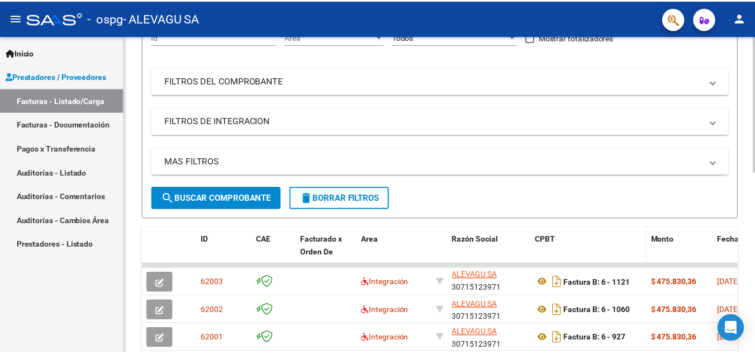
scroll to position [168, 0]
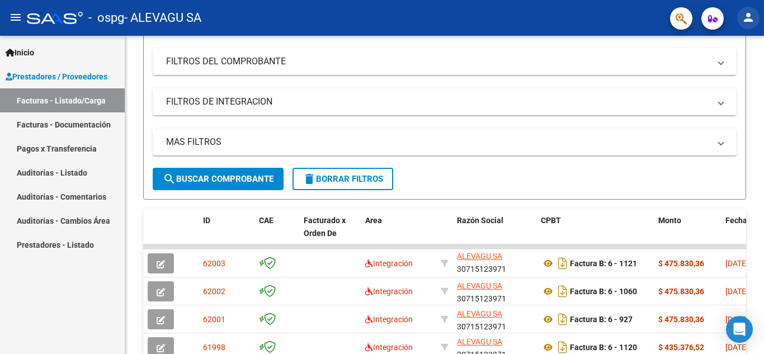
click at [752, 18] on mat-icon "person" at bounding box center [747, 17] width 13 height 13
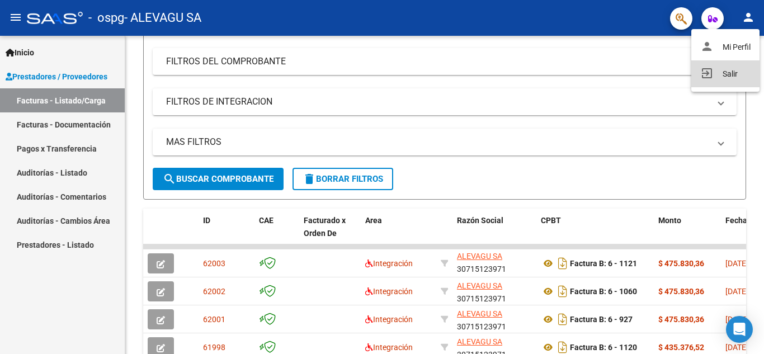
click at [735, 70] on button "exit_to_app Salir" at bounding box center [725, 73] width 68 height 27
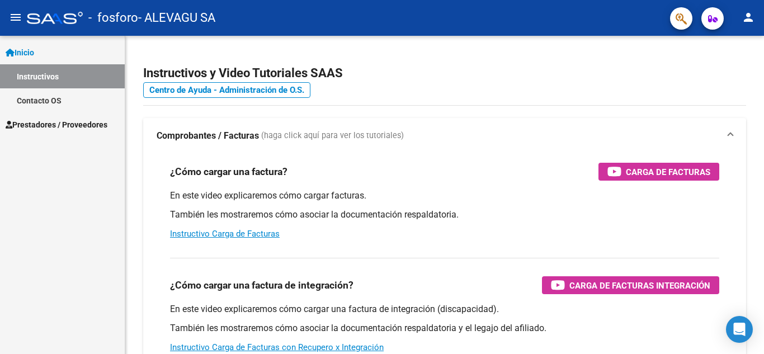
click at [42, 122] on span "Prestadores / Proveedores" at bounding box center [57, 125] width 102 height 12
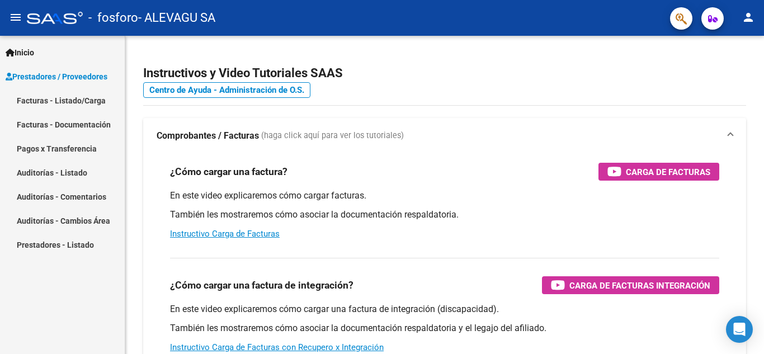
click at [64, 101] on link "Facturas - Listado/Carga" at bounding box center [62, 100] width 125 height 24
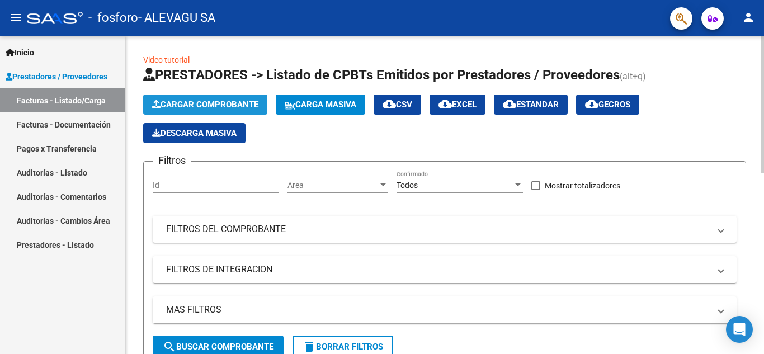
click at [219, 101] on span "Cargar Comprobante" at bounding box center [205, 104] width 106 height 10
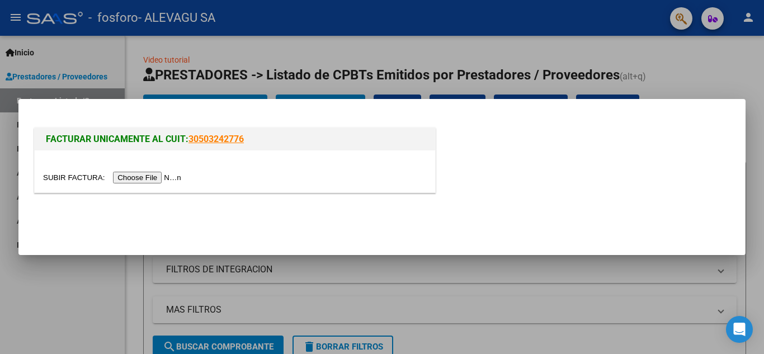
click at [151, 176] on input "file" at bounding box center [113, 178] width 141 height 12
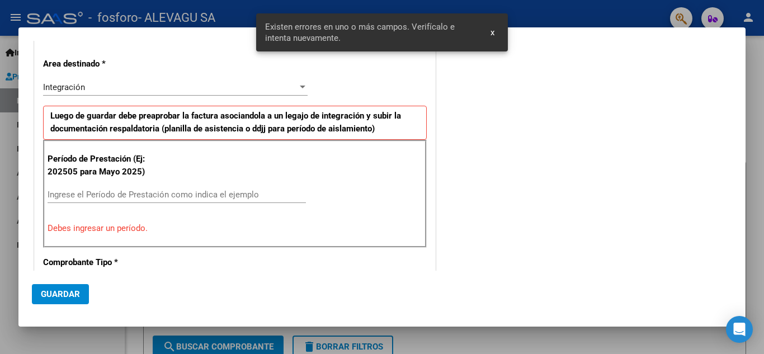
scroll to position [212, 0]
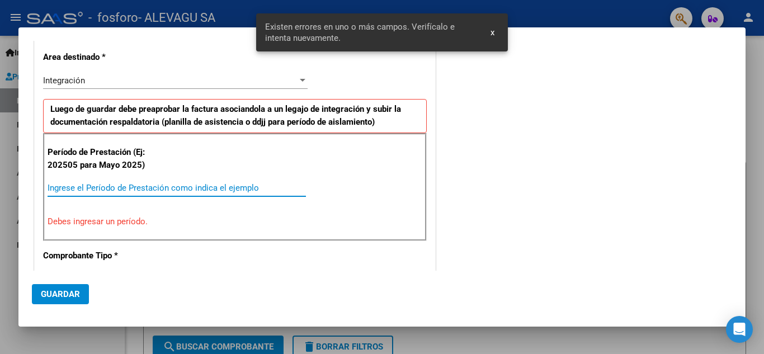
click at [51, 188] on input "Ingrese el Período de Prestación como indica el ejemplo" at bounding box center [177, 188] width 258 height 10
type input "2"
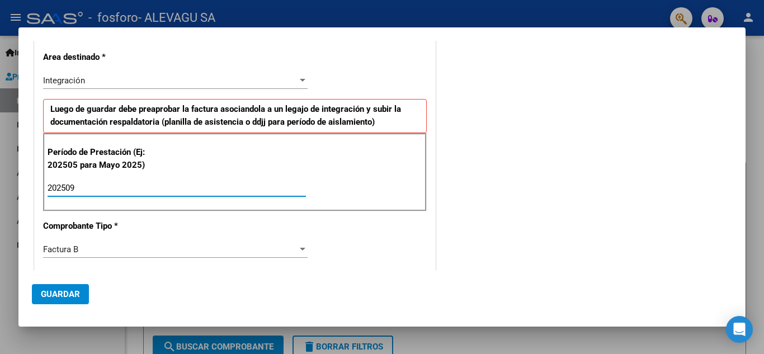
type input "202509"
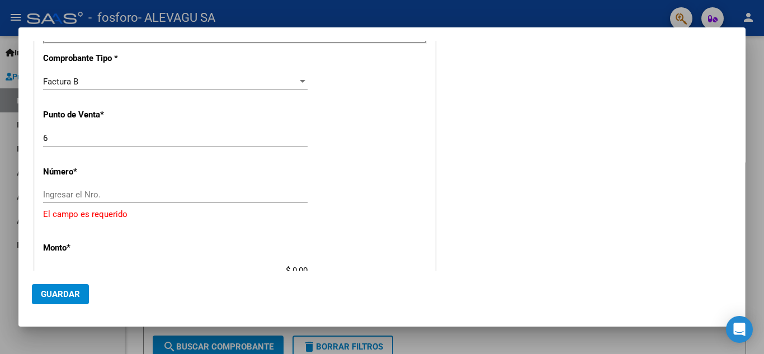
scroll to position [436, 0]
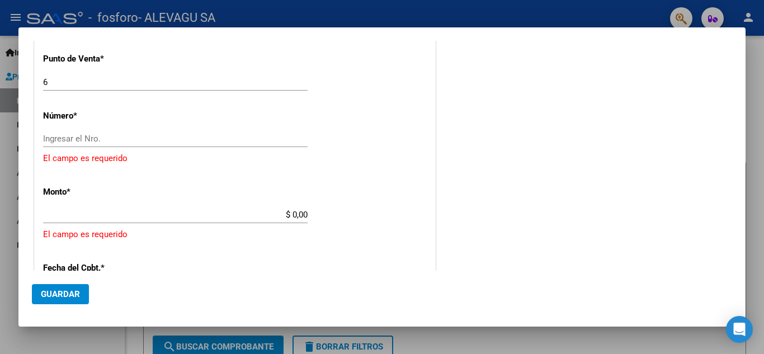
click at [82, 139] on input "Ingresar el Nro." at bounding box center [175, 139] width 264 height 10
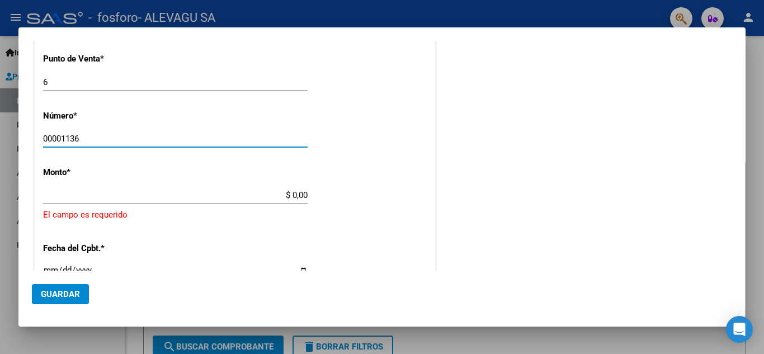
type input "00001136"
click at [221, 239] on div "CUIT * 30-71512397-1 Ingresar CUIT ANALISIS PRESTADOR ALEVAGU SA ARCA Padrón Ar…" at bounding box center [235, 138] width 400 height 868
type input "$ 435.376,52"
type input "[DATE]"
type input "75391556818960"
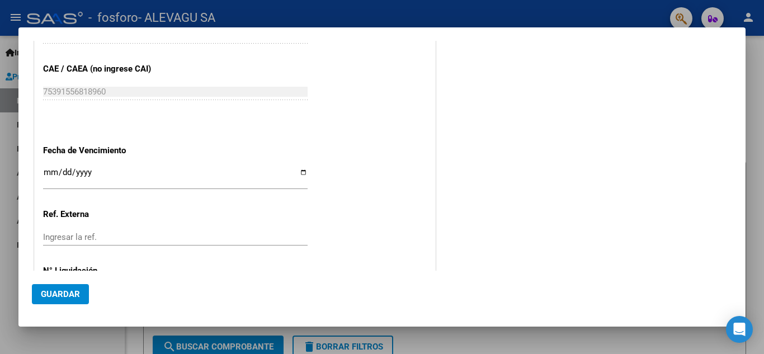
scroll to position [713, 0]
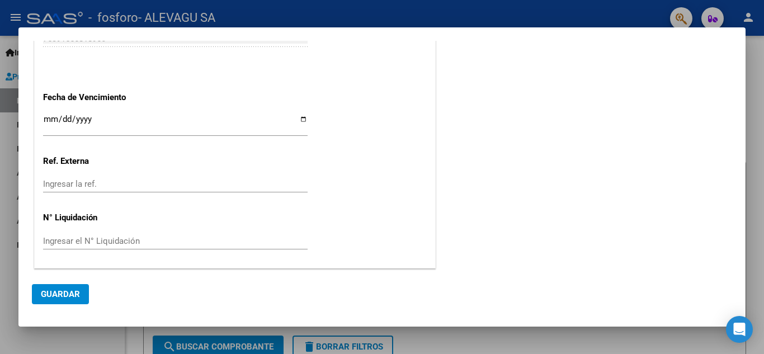
click at [298, 117] on input "Ingresar la fecha" at bounding box center [175, 124] width 264 height 18
type input "[DATE]"
click at [53, 289] on span "Guardar" at bounding box center [60, 294] width 39 height 10
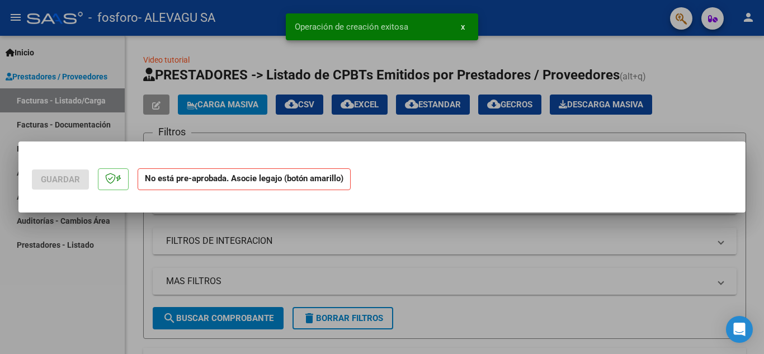
scroll to position [0, 0]
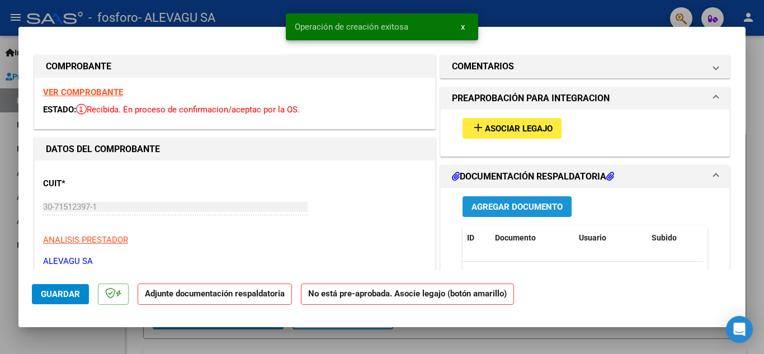
click at [501, 205] on span "Agregar Documento" at bounding box center [516, 207] width 91 height 10
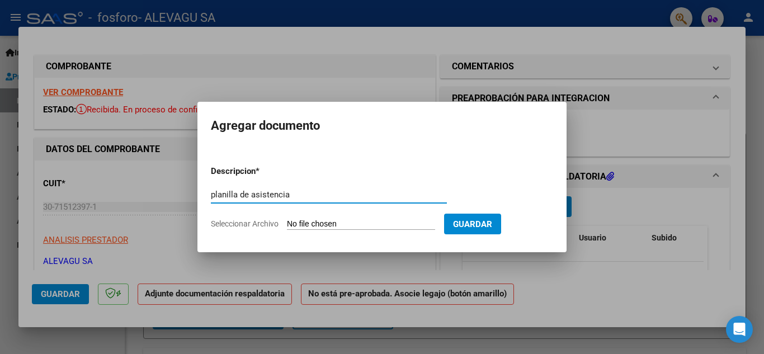
type input "planilla de asistencia"
click at [316, 226] on input "Seleccionar Archivo" at bounding box center [361, 224] width 148 height 11
type input "C:\fakepath\Gallardo Gayoso Ahinoa Planilla Septiembre MII.pdf"
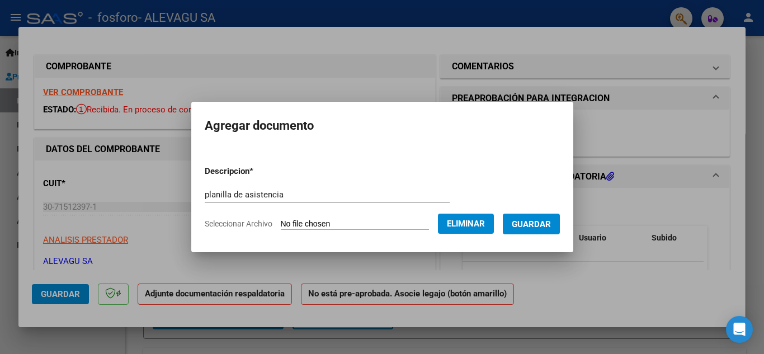
click at [535, 226] on span "Guardar" at bounding box center [530, 224] width 39 height 10
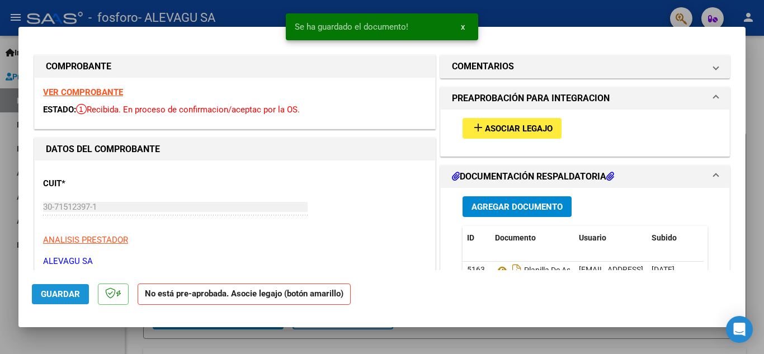
click at [74, 297] on span "Guardar" at bounding box center [60, 294] width 39 height 10
click at [408, 336] on div at bounding box center [382, 177] width 764 height 354
type input "$ 0,00"
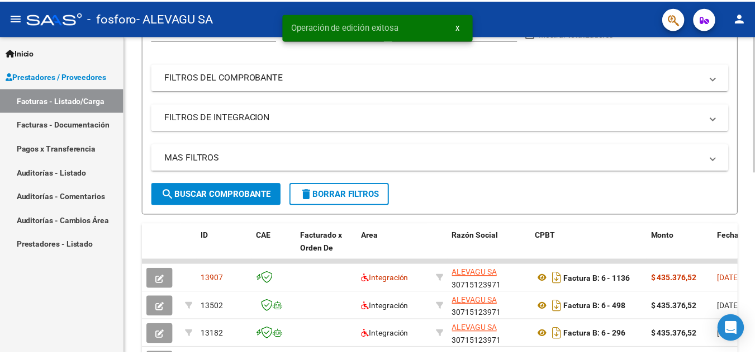
scroll to position [168, 0]
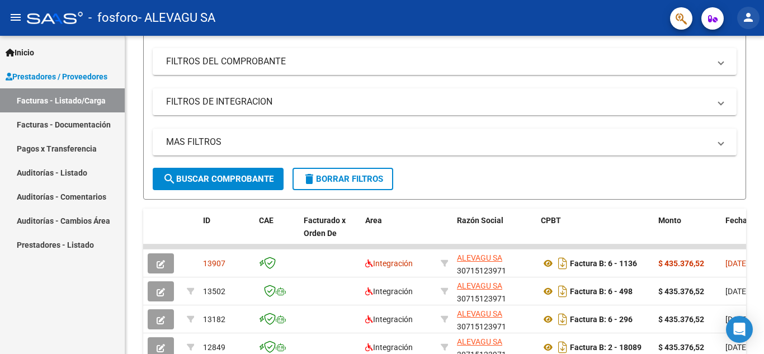
click at [746, 25] on button "person" at bounding box center [748, 18] width 22 height 22
click at [732, 72] on button "exit_to_app Salir" at bounding box center [725, 73] width 68 height 27
